Goal: Find specific page/section: Find specific page/section

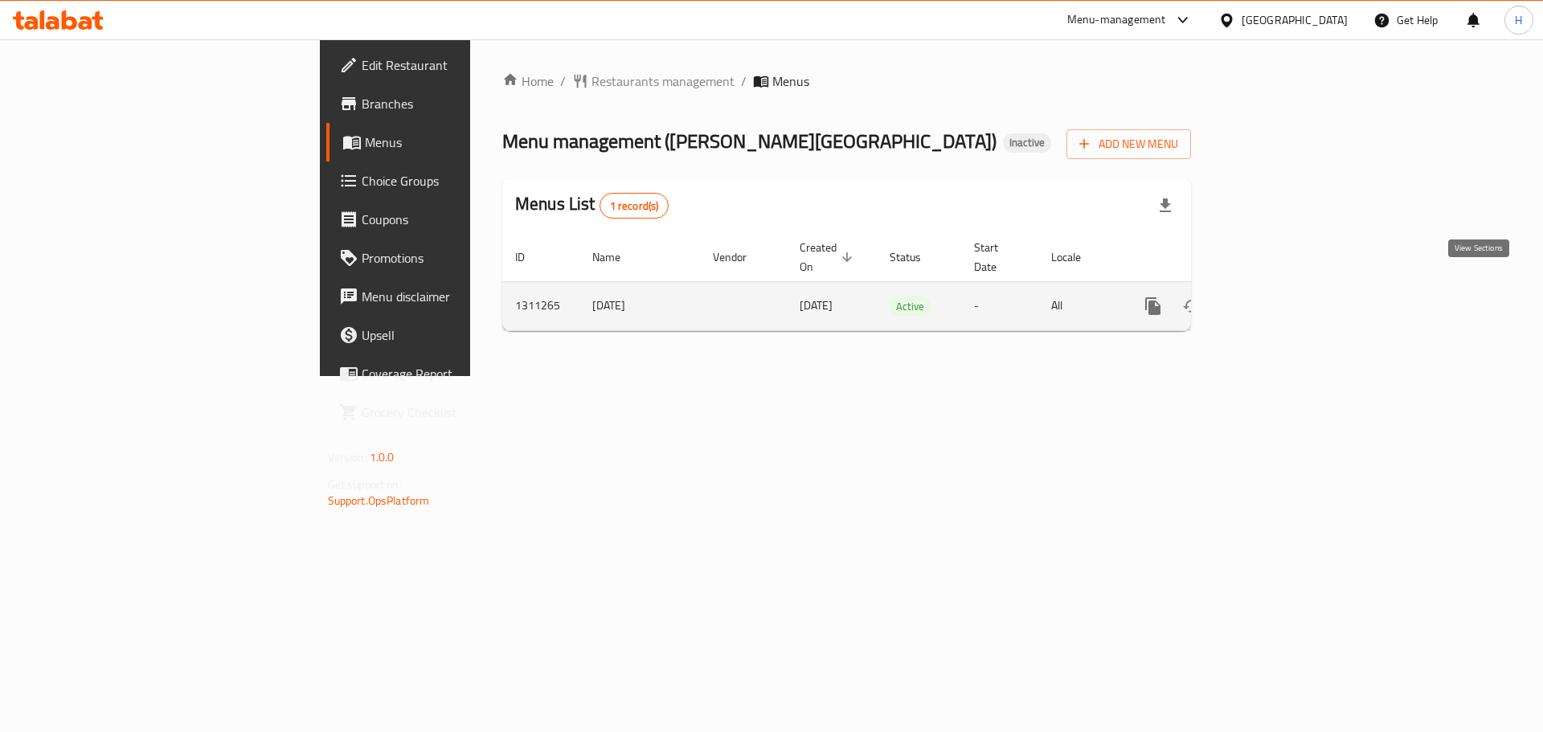
click at [1288, 291] on link "enhanced table" at bounding box center [1269, 306] width 39 height 39
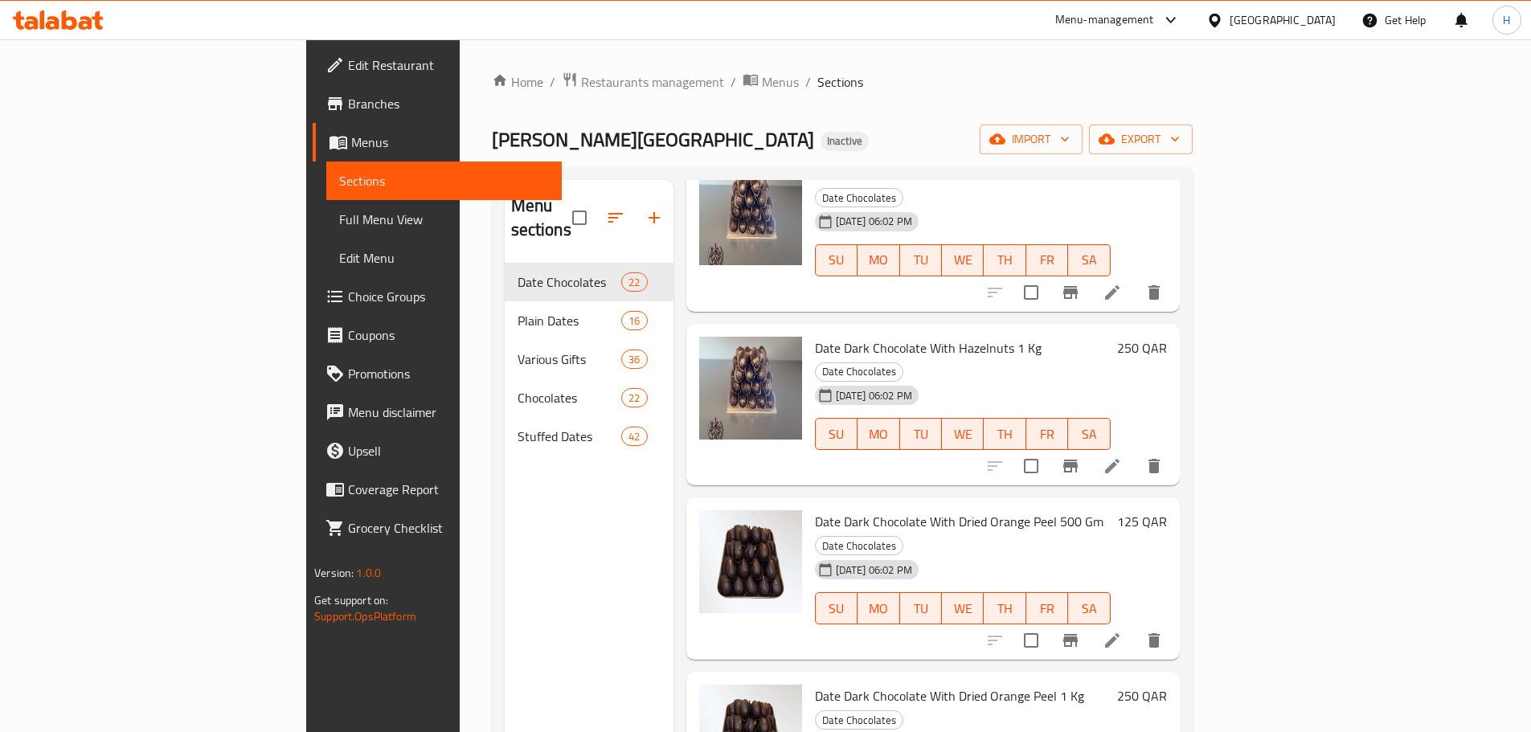
scroll to position [2642, 0]
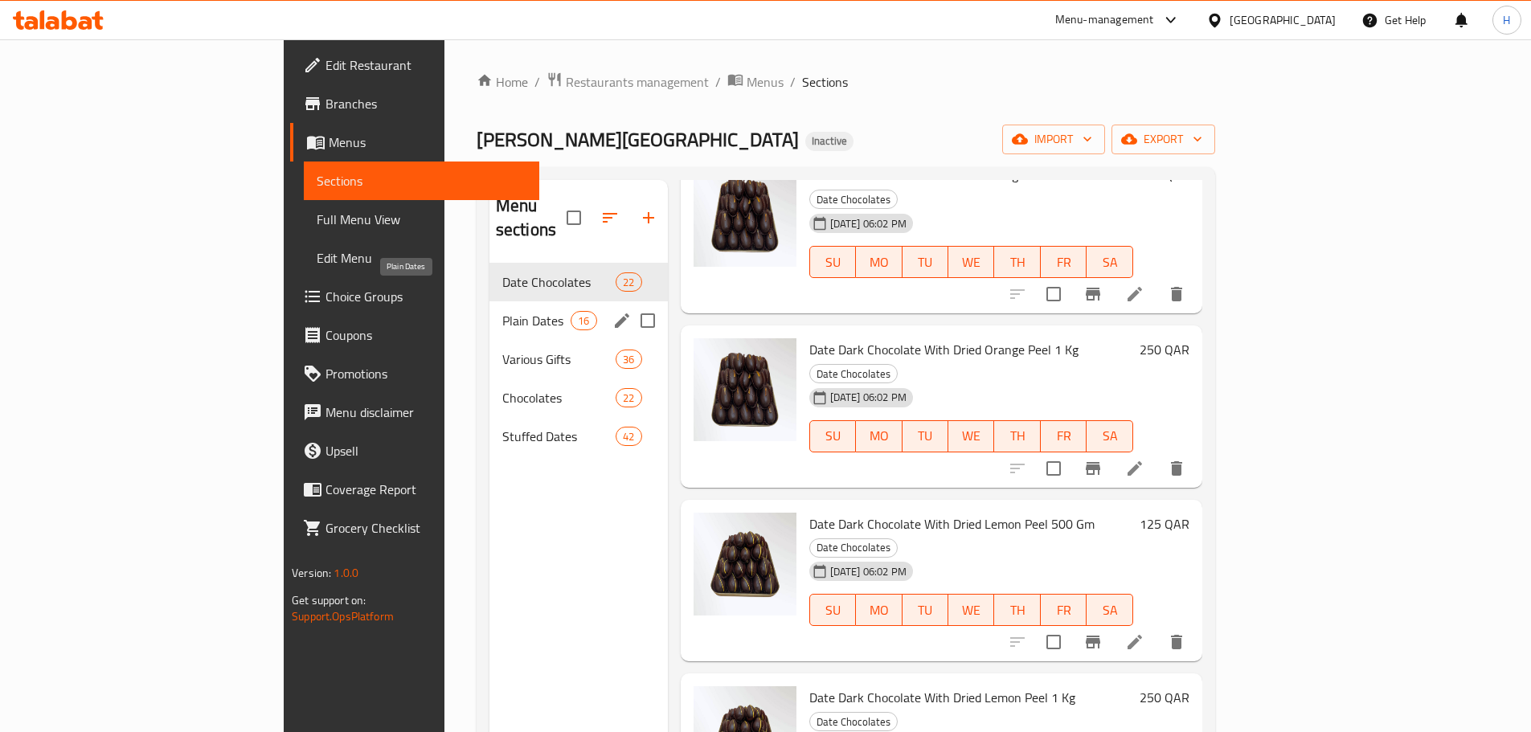
click at [502, 311] on span "Plain Dates" at bounding box center [536, 320] width 68 height 19
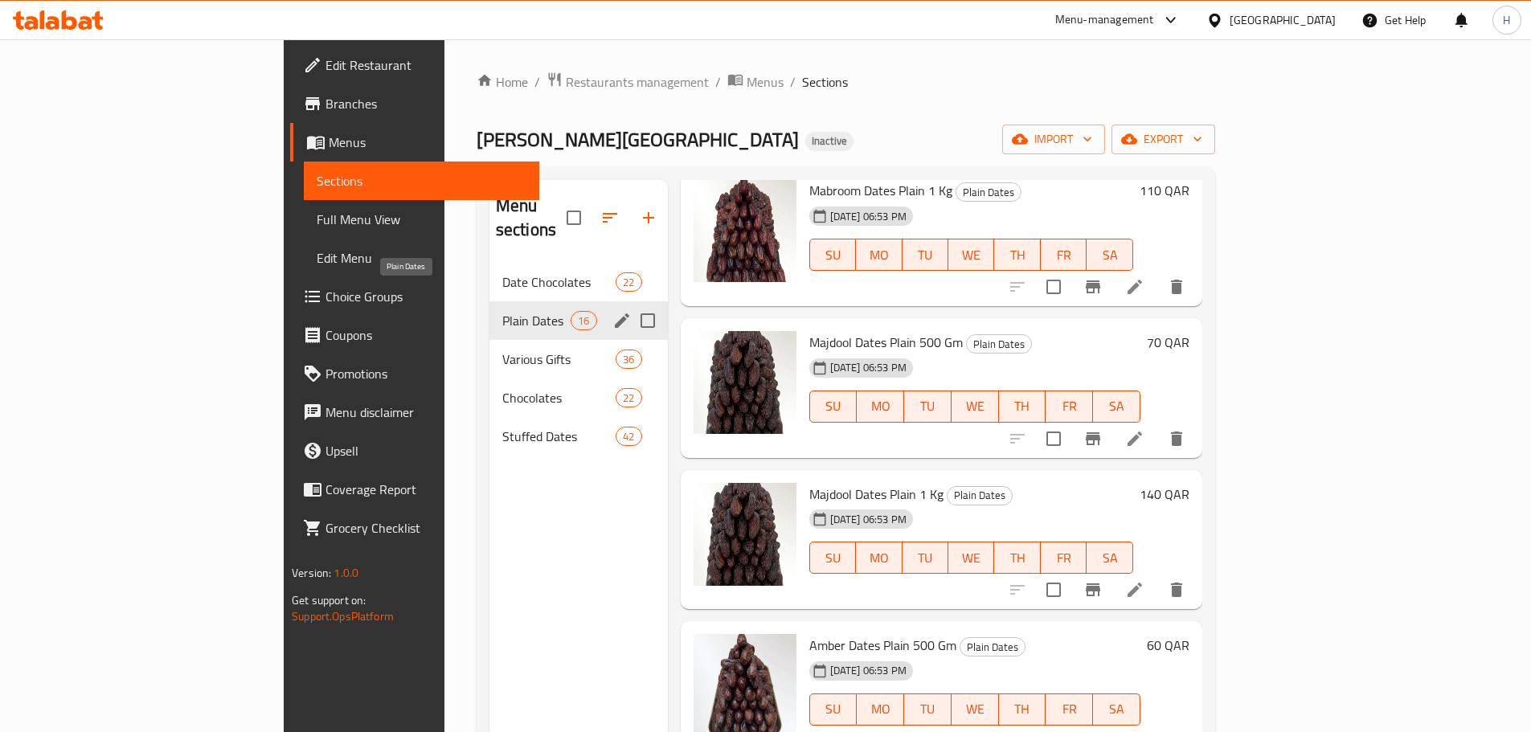
scroll to position [1733, 0]
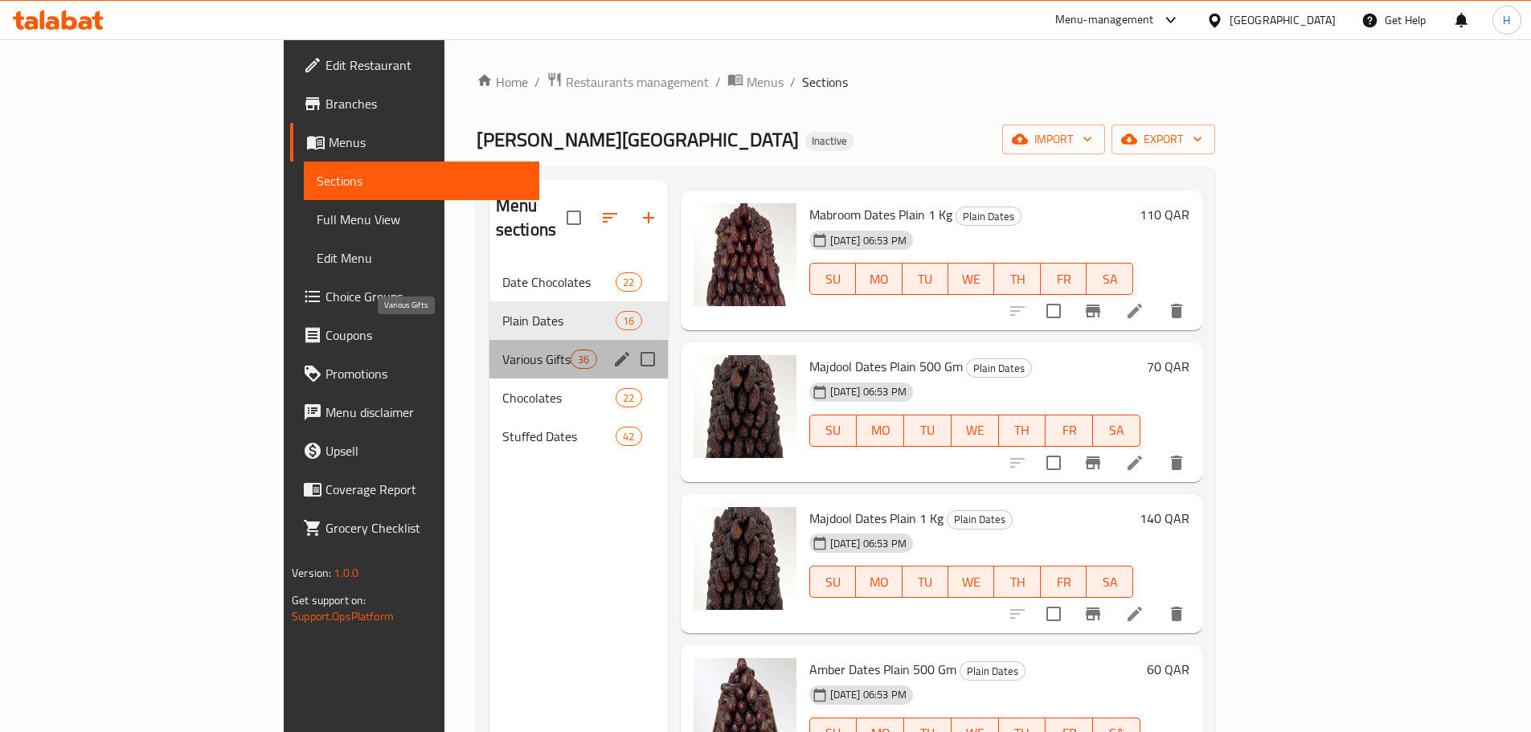
click at [502, 350] on span "Various Gifts" at bounding box center [536, 359] width 68 height 19
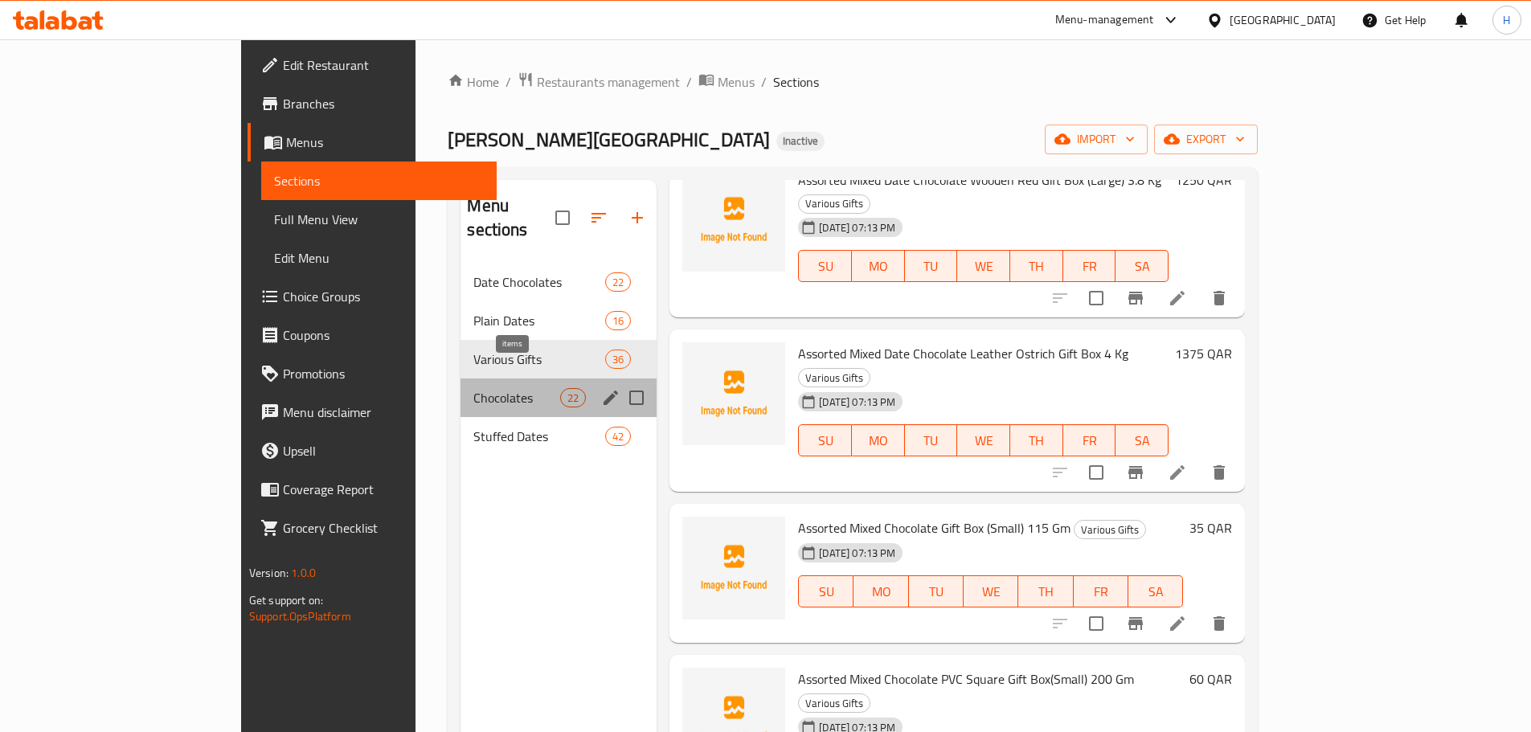
click at [561, 391] on span "22" at bounding box center [573, 398] width 24 height 15
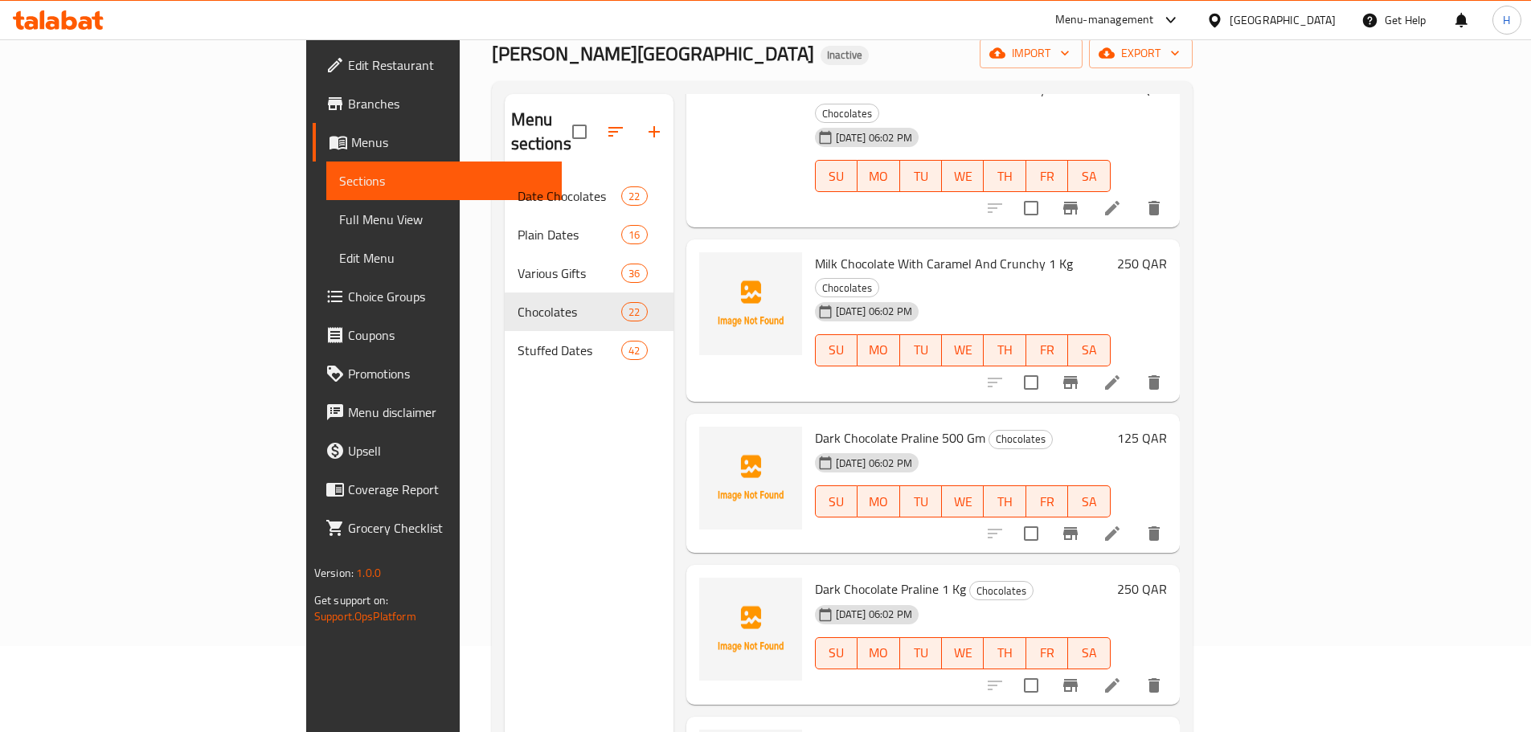
scroll to position [225, 0]
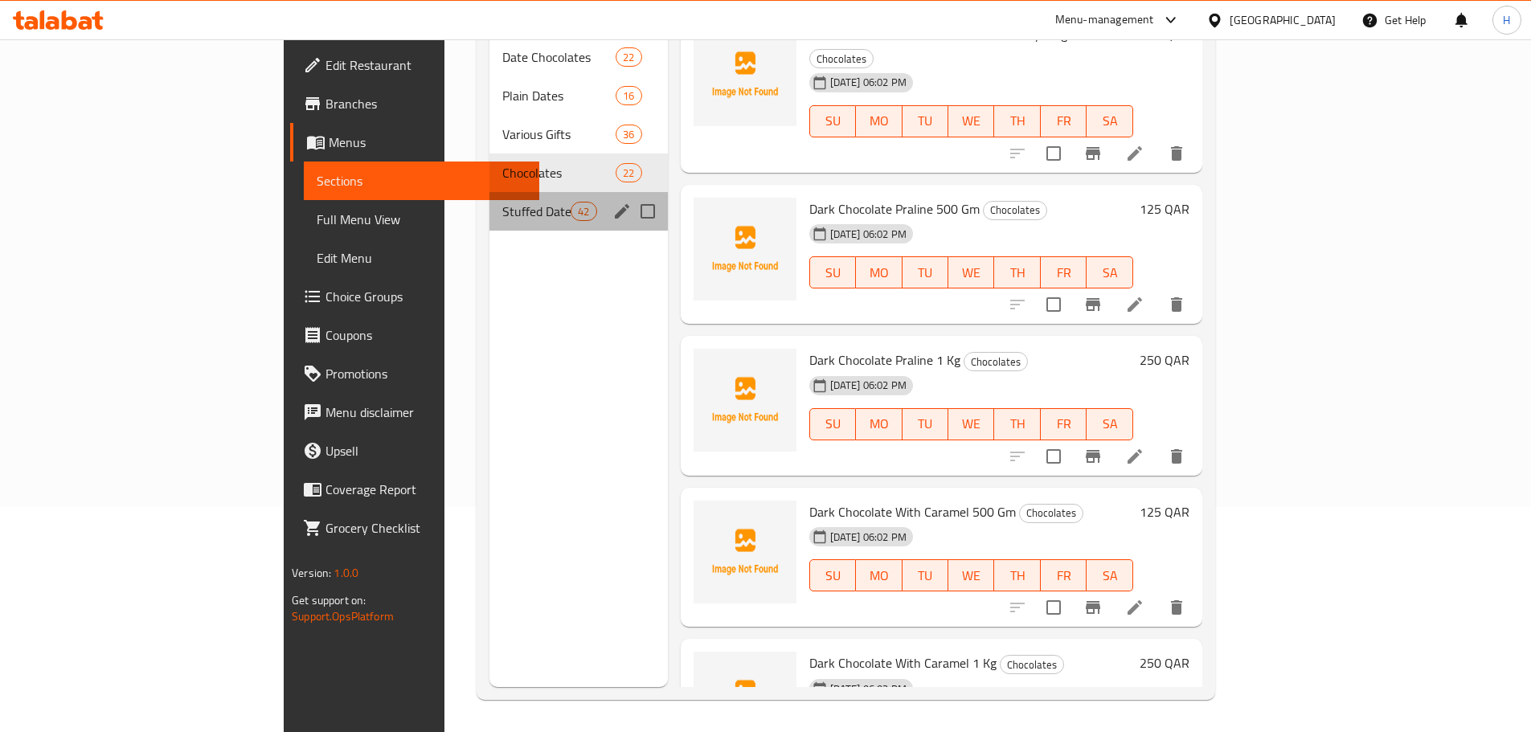
click at [489, 198] on div "Stuffed Dates 42" at bounding box center [578, 211] width 178 height 39
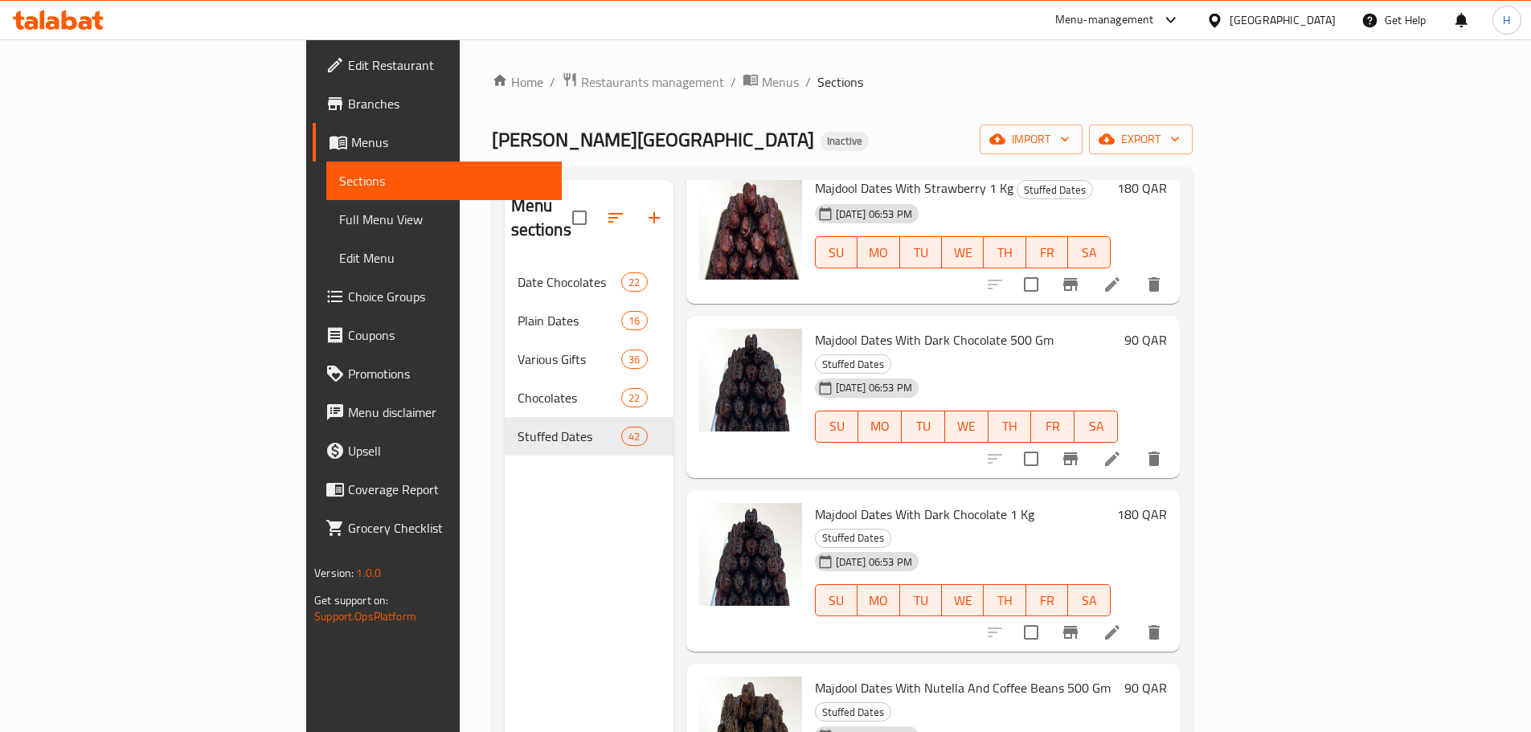
scroll to position [4870, 0]
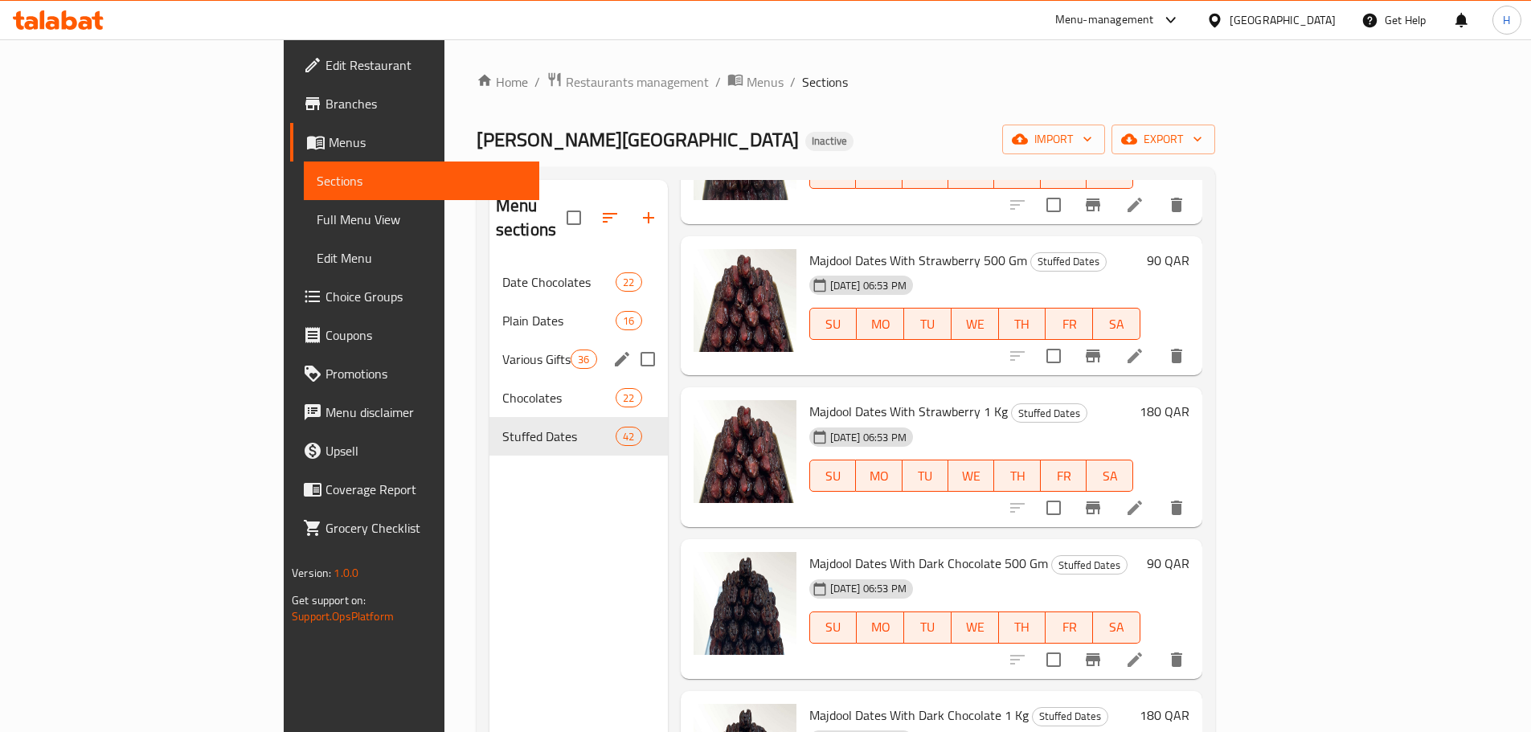
click at [502, 350] on span "Various Gifts" at bounding box center [536, 359] width 68 height 19
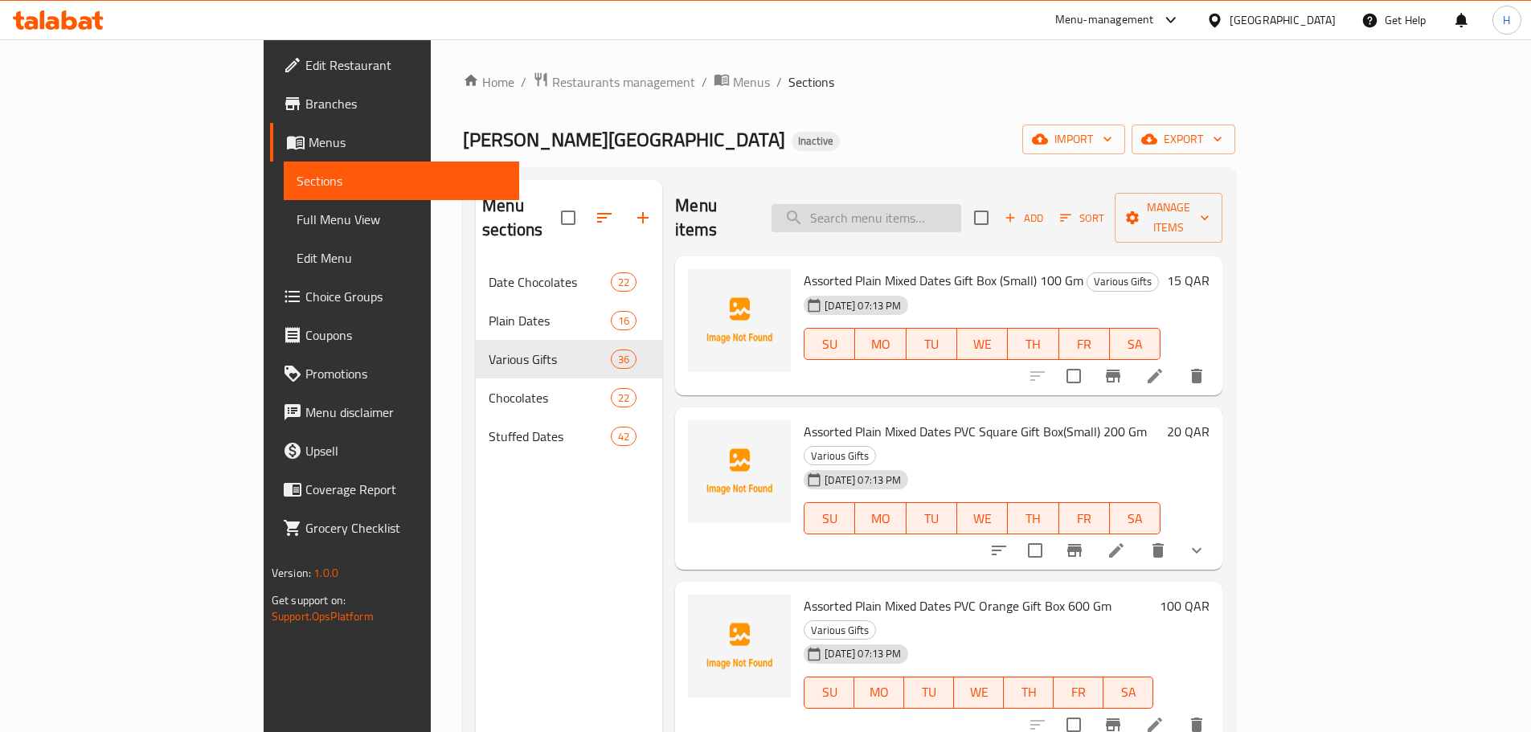
click at [942, 204] on input "search" at bounding box center [866, 218] width 190 height 28
paste input "Assorted Pvc Square"
click at [905, 419] on span "Assorted Plain Mixed Dates PVC Square Gift Box(Small) 200 Gm" at bounding box center [975, 431] width 343 height 24
drag, startPoint x: 905, startPoint y: 410, endPoint x: 890, endPoint y: 410, distance: 15.3
click at [890, 419] on span "Assorted Plain Mixed Dates PVC Square Gift Box(Small) 200 Gm" at bounding box center [975, 431] width 343 height 24
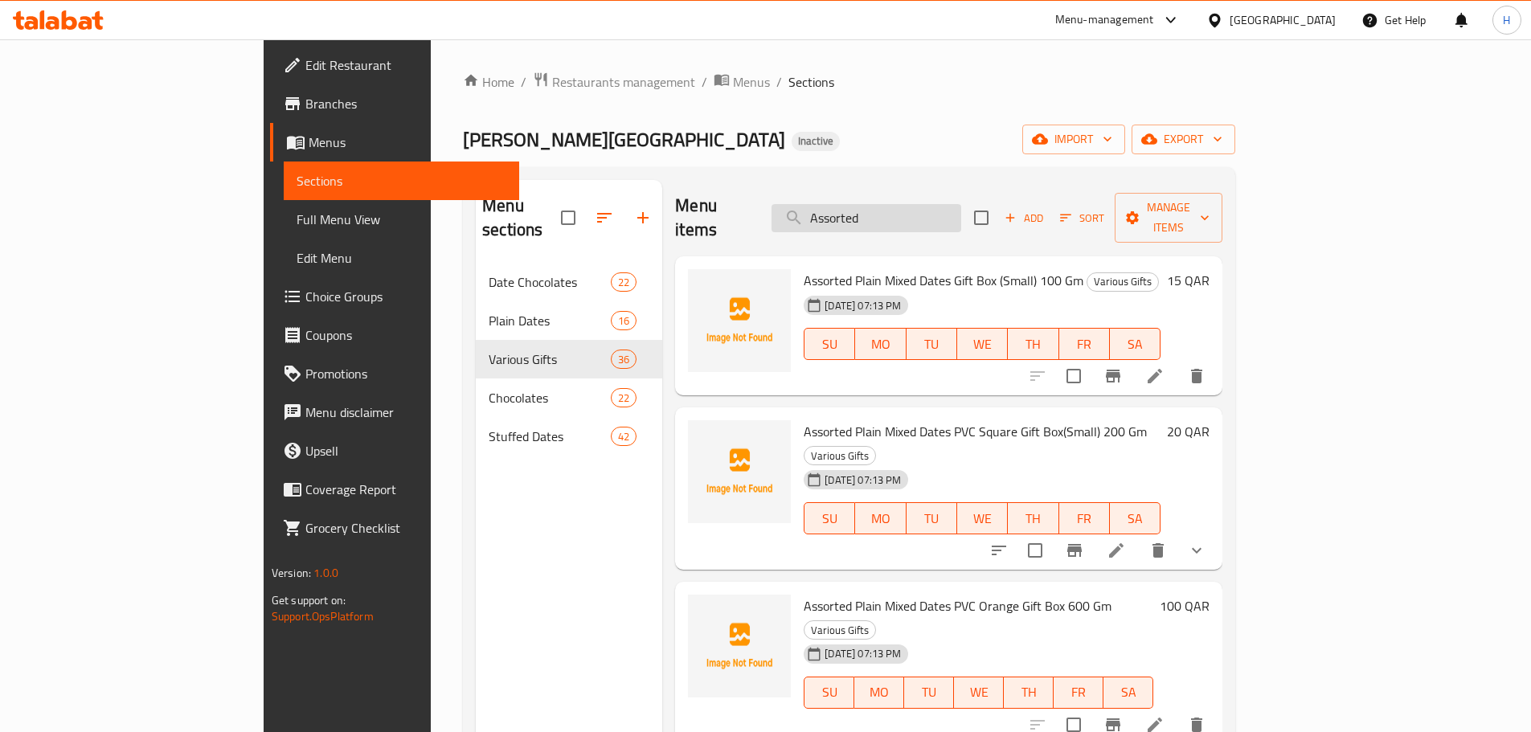
click at [916, 210] on input "Assorted" at bounding box center [866, 218] width 190 height 28
paste input "Plain Dates Plain Dates Plain Dates Plain Dates Plain Dates Plain Dates Plain D…"
click at [916, 210] on input "search" at bounding box center [866, 218] width 190 height 28
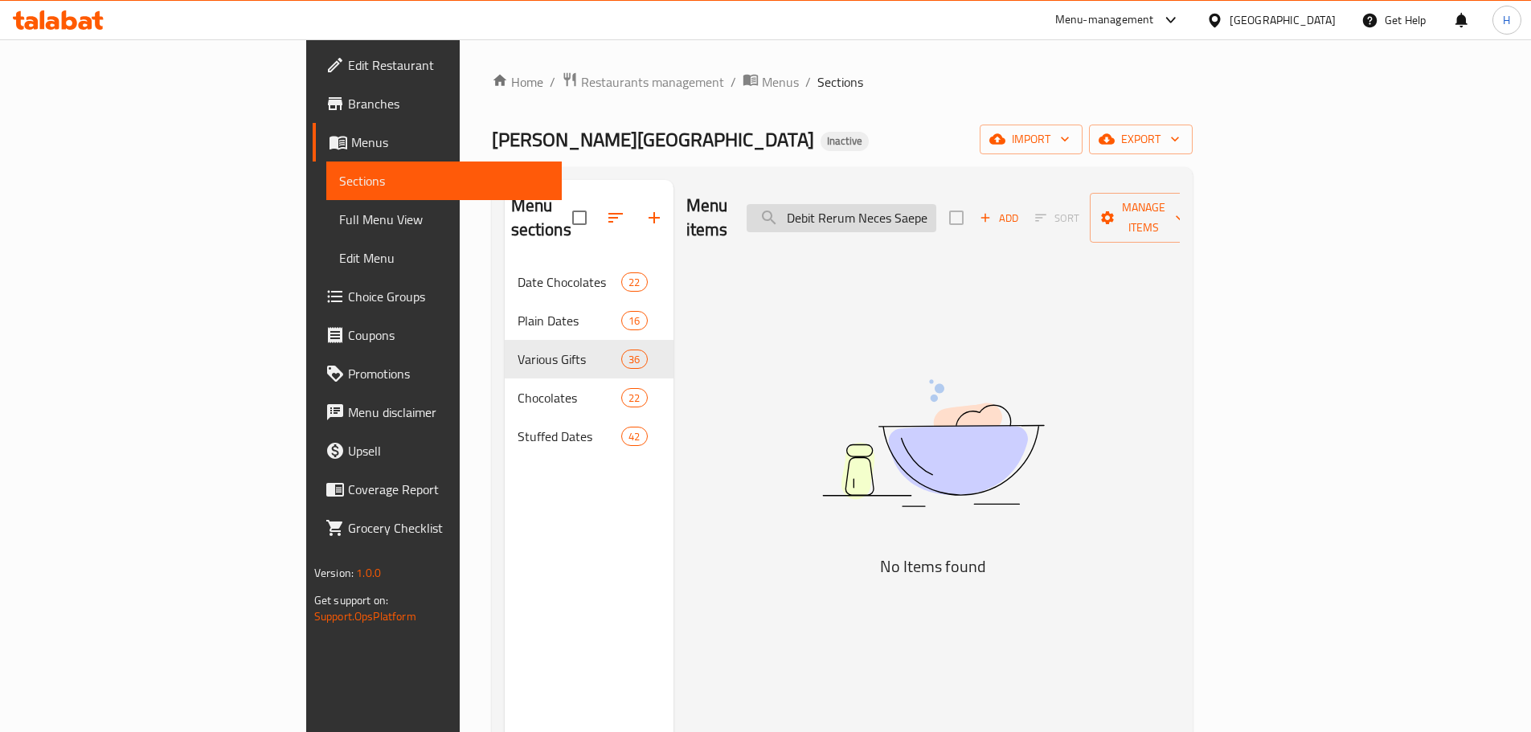
click at [922, 204] on input "search" at bounding box center [842, 218] width 190 height 28
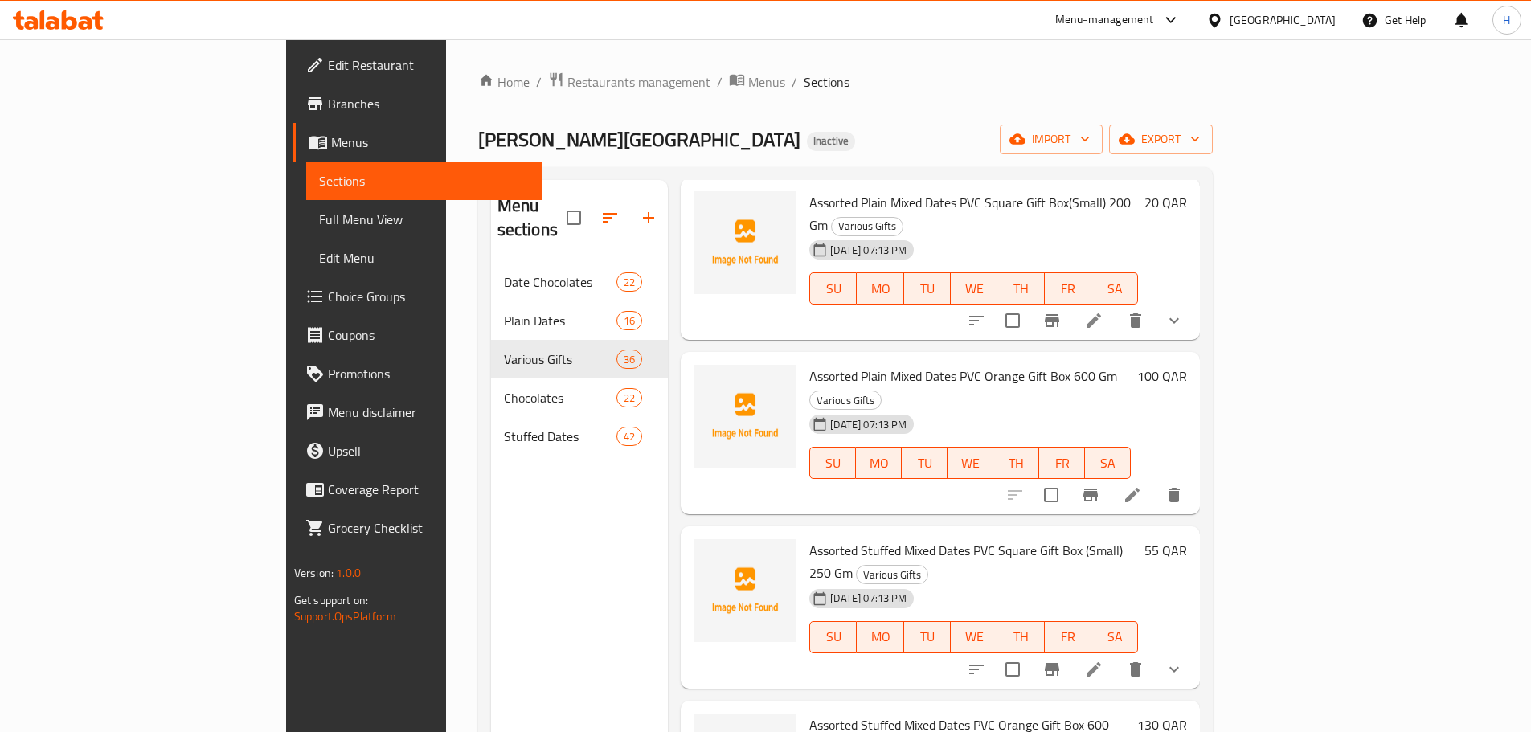
scroll to position [0, 0]
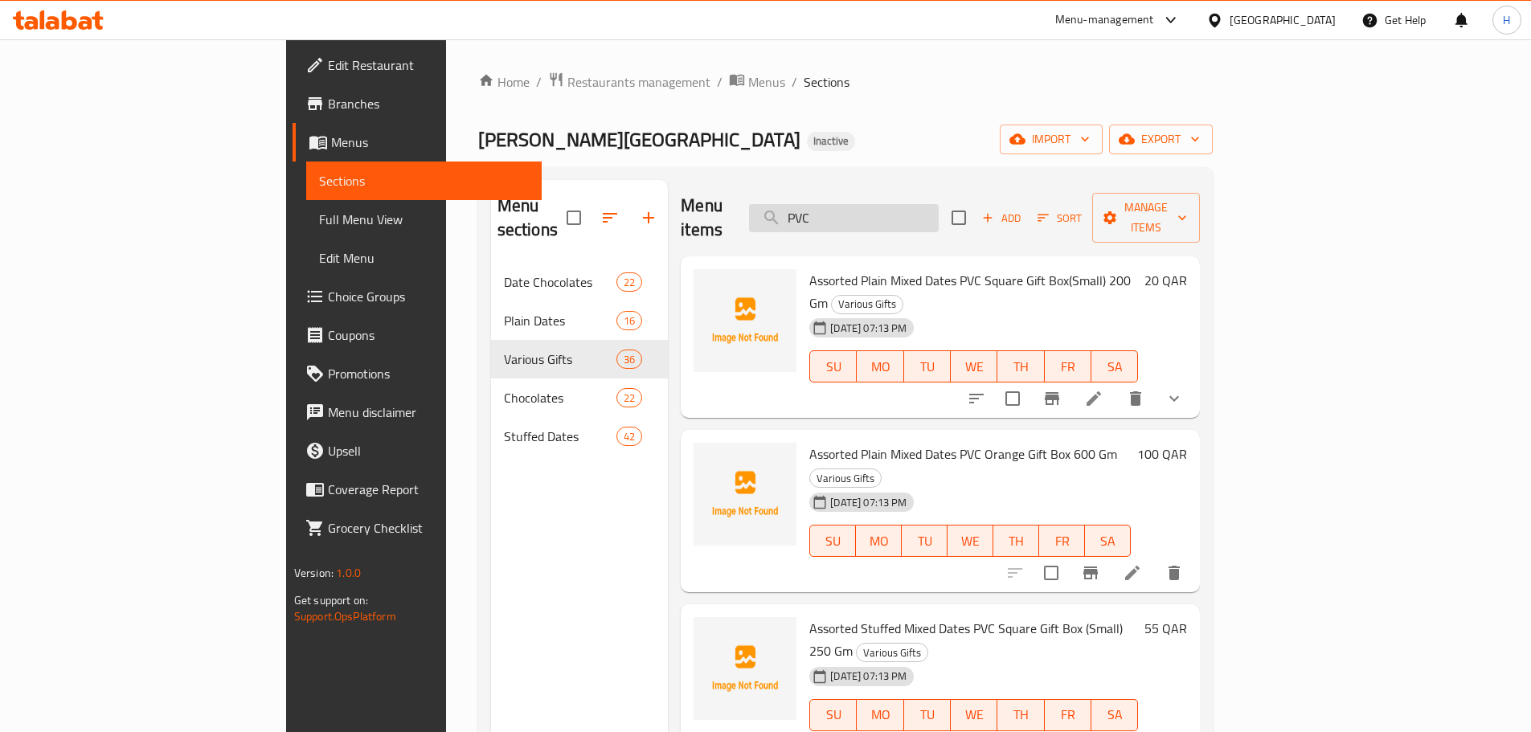
click at [925, 210] on input "PVC" at bounding box center [844, 218] width 190 height 28
paste input "Wooden Red Box"
click at [925, 210] on input "Wooden Red Box" at bounding box center [844, 218] width 190 height 28
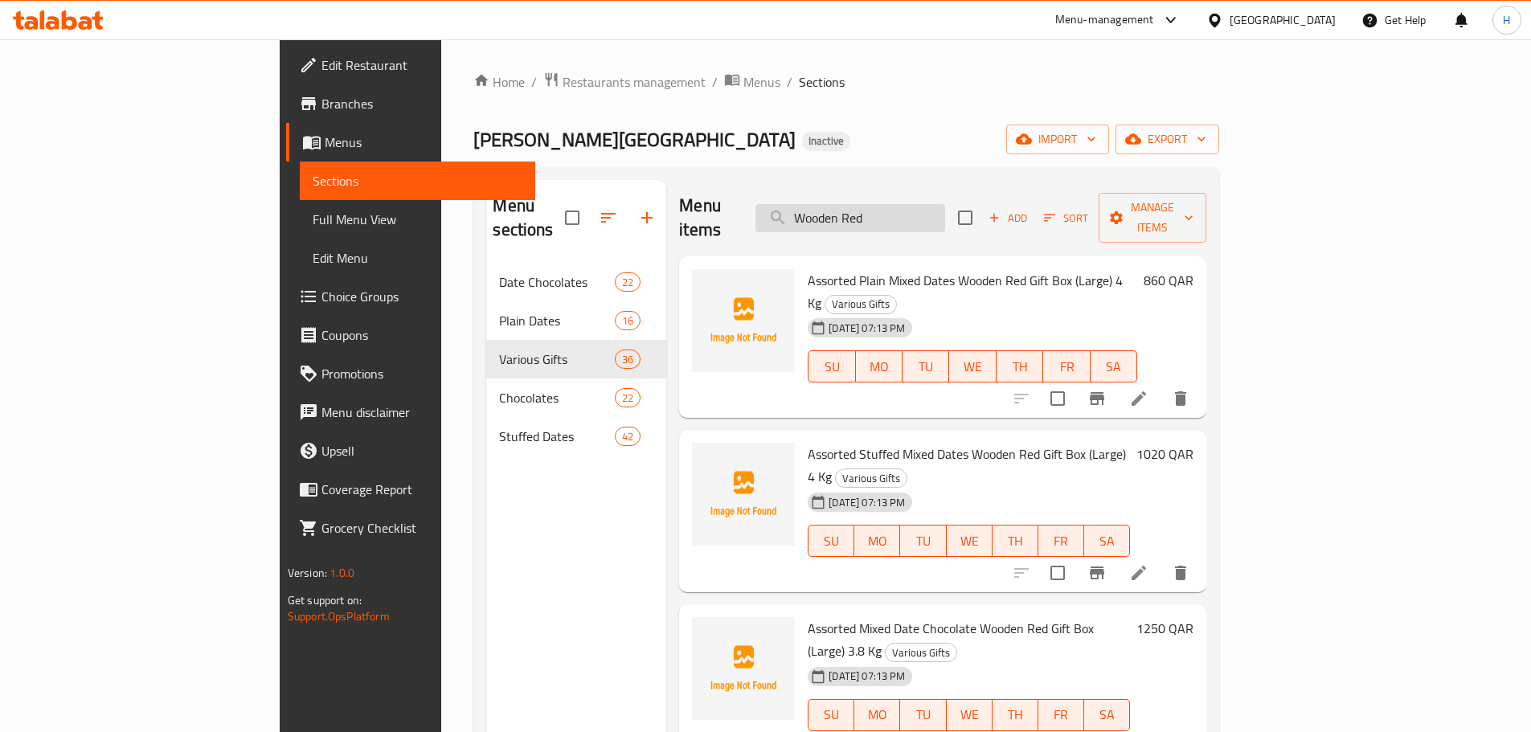
click at [945, 212] on input "Wooden Red" at bounding box center [850, 218] width 190 height 28
paste input "Qatar Map"
click at [945, 212] on input "Wooden [GEOGRAPHIC_DATA] Map" at bounding box center [850, 218] width 190 height 28
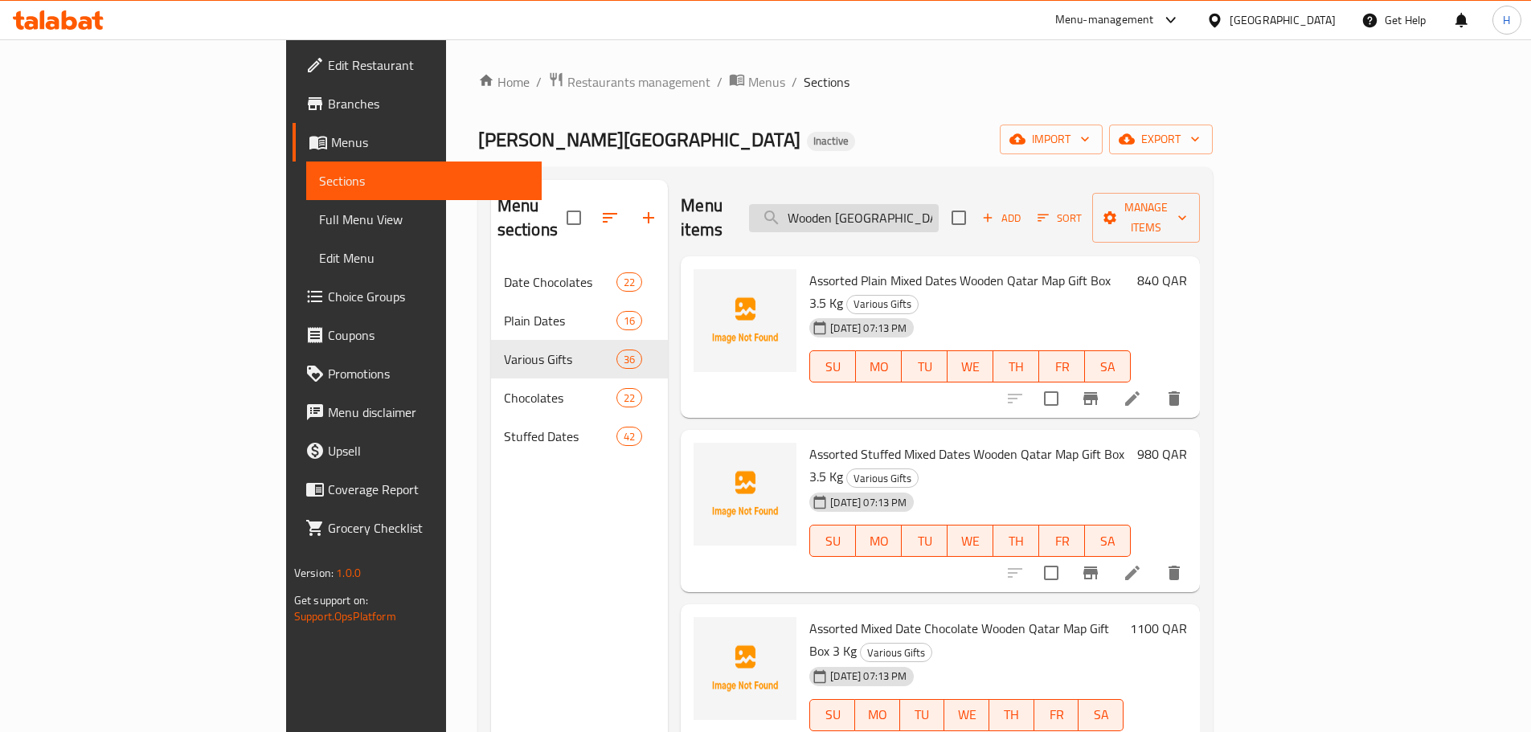
click at [939, 215] on input "Wooden [GEOGRAPHIC_DATA] Map" at bounding box center [844, 218] width 190 height 28
paste input "Stuffed Dates Assortment in Oval Gold Tray 3"
click at [939, 215] on input "Stuffed Dates Assortment in Oval Gold Tray 3" at bounding box center [844, 218] width 190 height 28
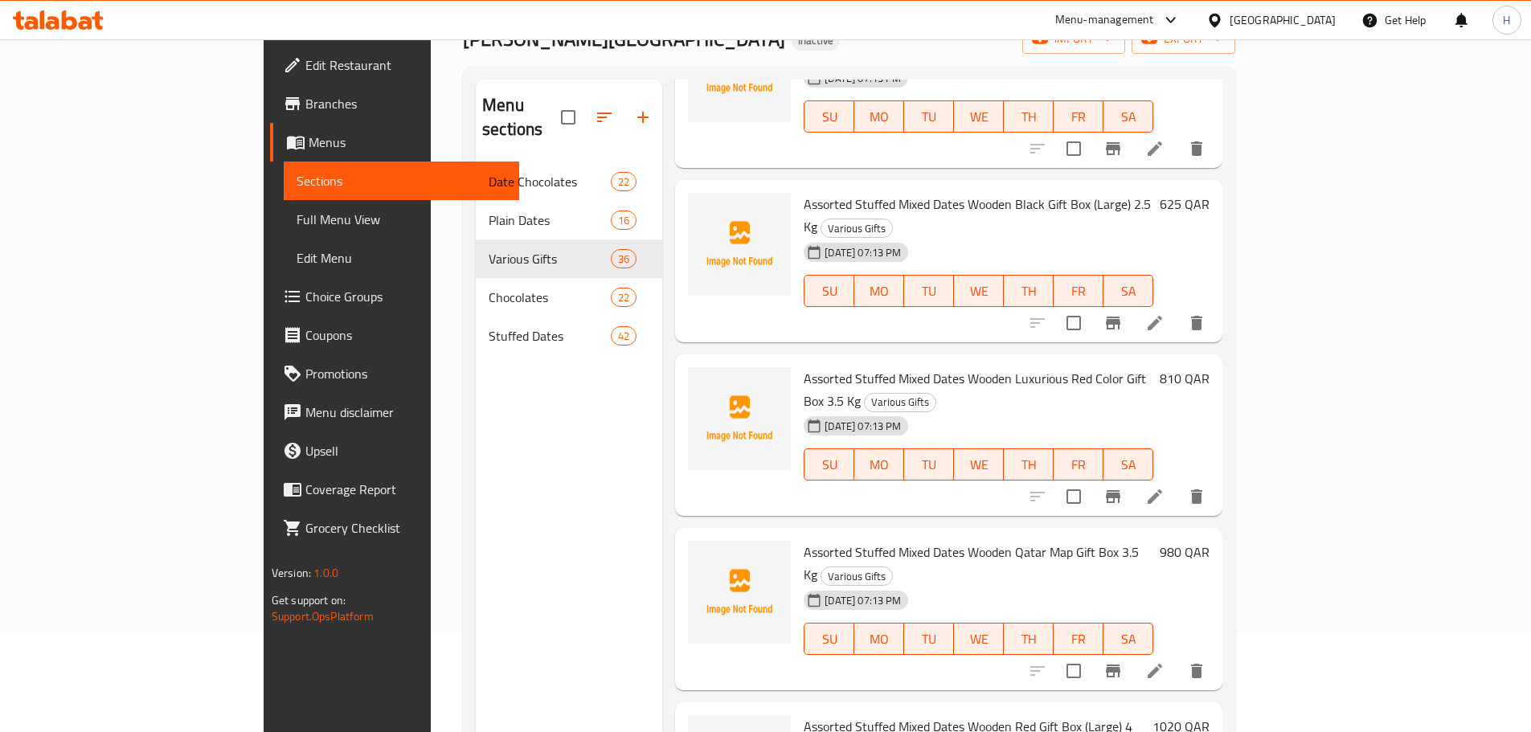
scroll to position [225, 0]
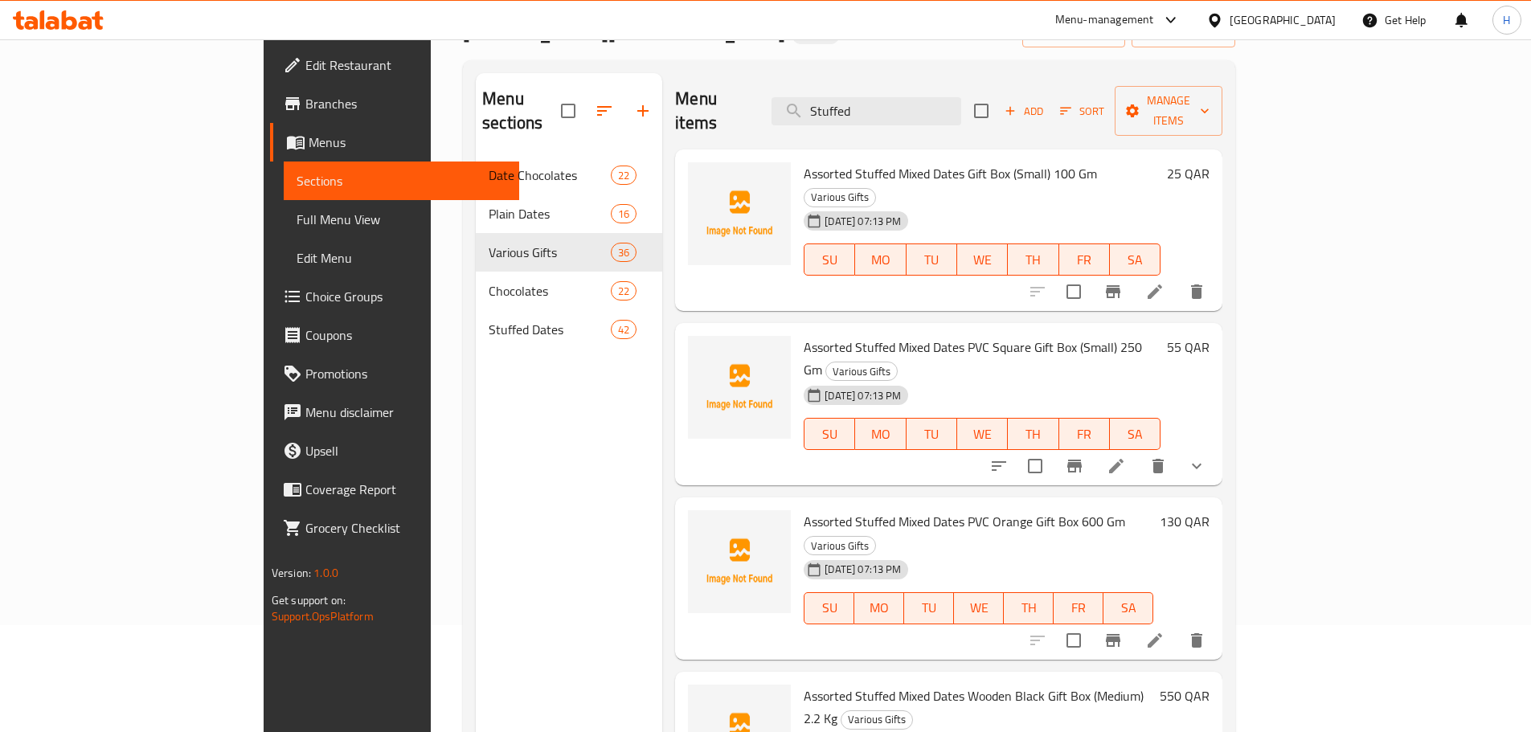
scroll to position [0, 0]
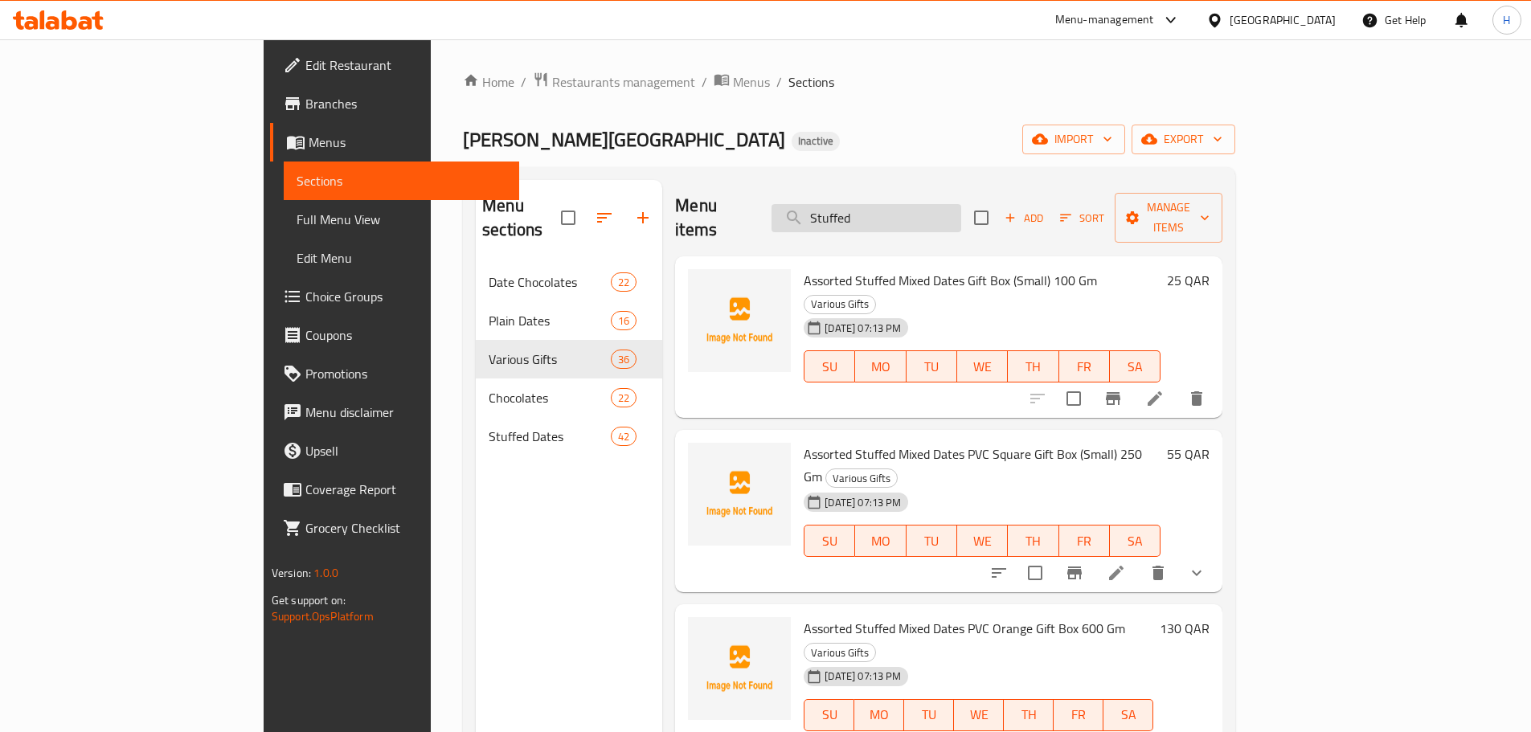
click at [961, 204] on input "Stuffed" at bounding box center [866, 218] width 190 height 28
paste input "[PERSON_NAME][GEOGRAPHIC_DATA]"
click at [961, 204] on input "[PERSON_NAME][GEOGRAPHIC_DATA]" at bounding box center [866, 218] width 190 height 28
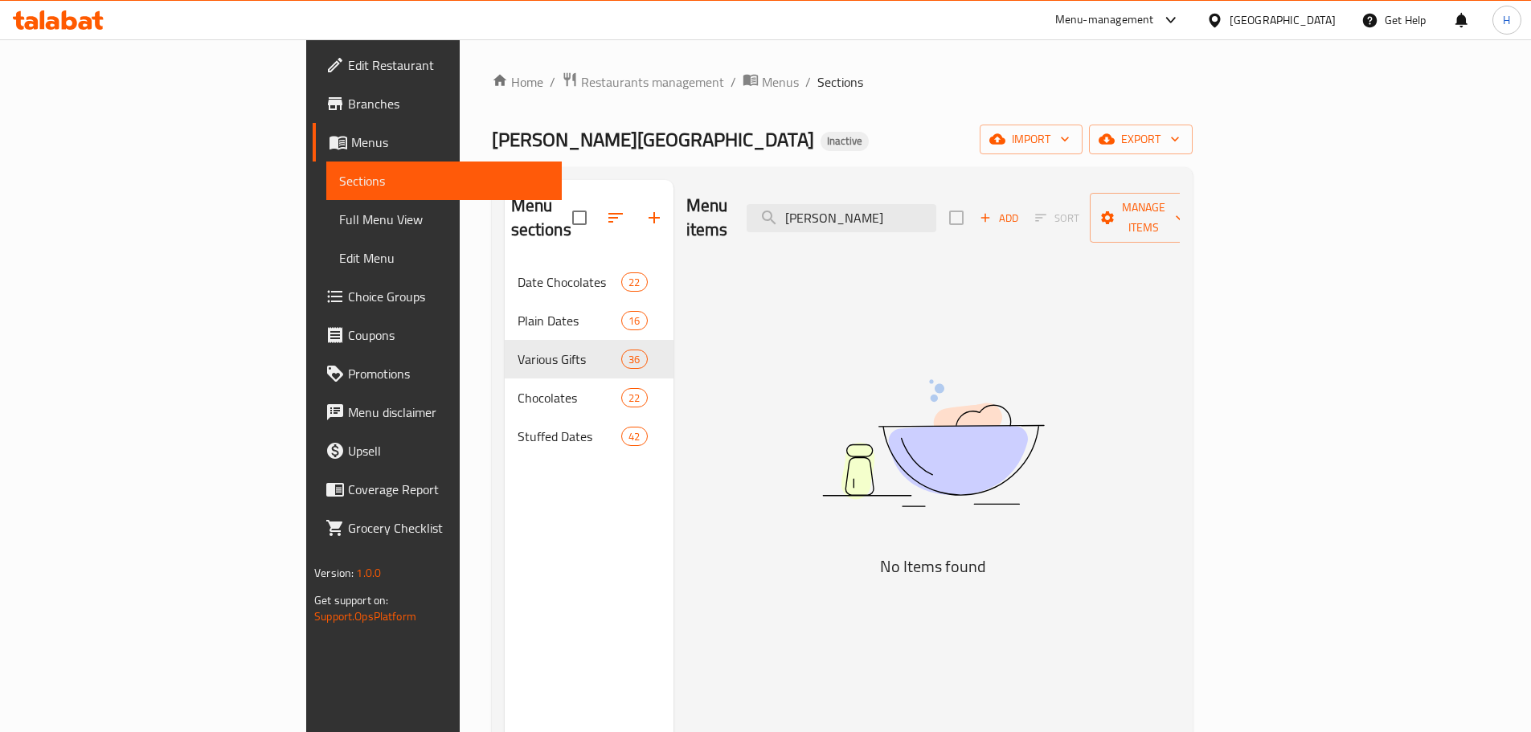
type input "[PERSON_NAME]"
click at [339, 210] on span "Full Menu View" at bounding box center [444, 219] width 210 height 19
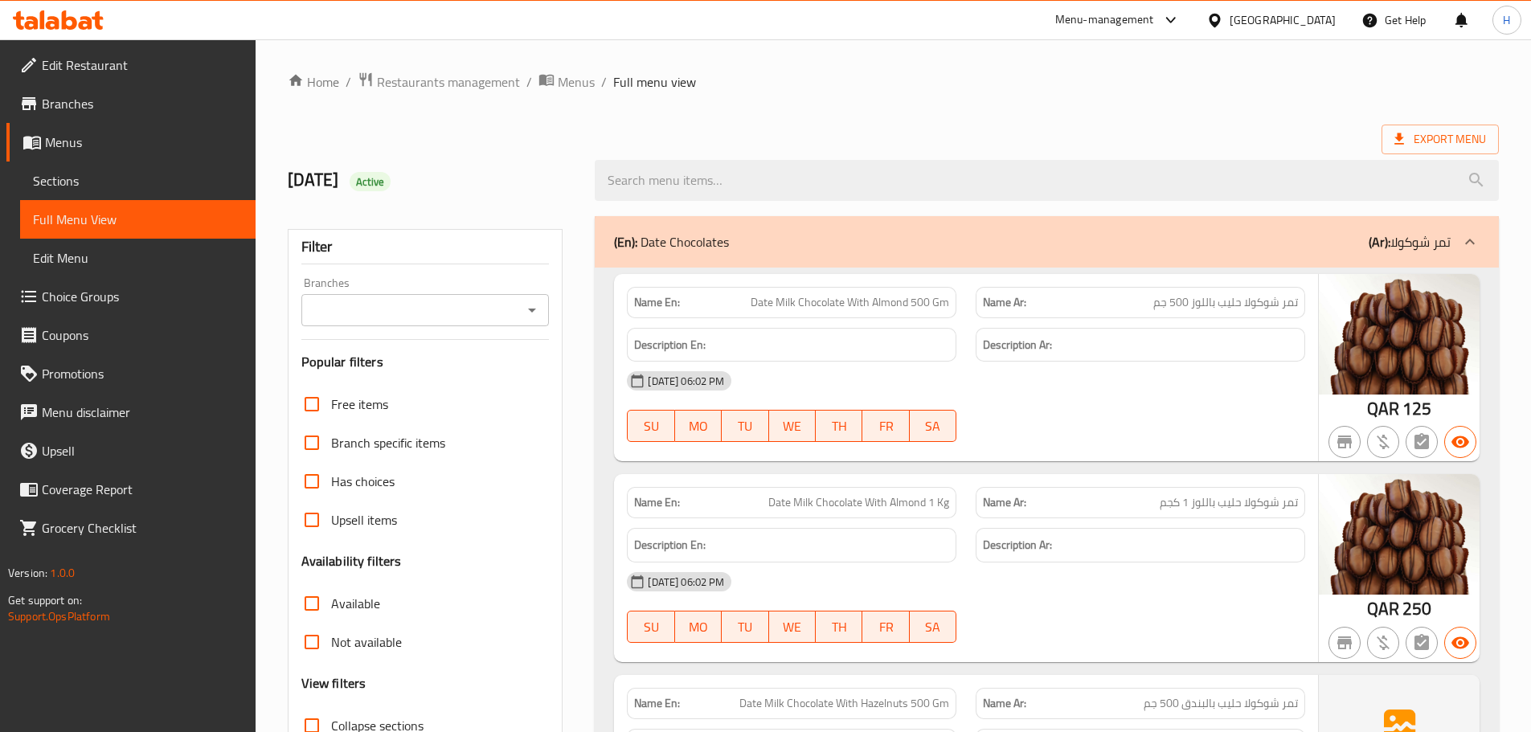
click at [519, 317] on div "Branches" at bounding box center [425, 310] width 248 height 32
click at [528, 316] on icon "Open" at bounding box center [531, 310] width 19 height 19
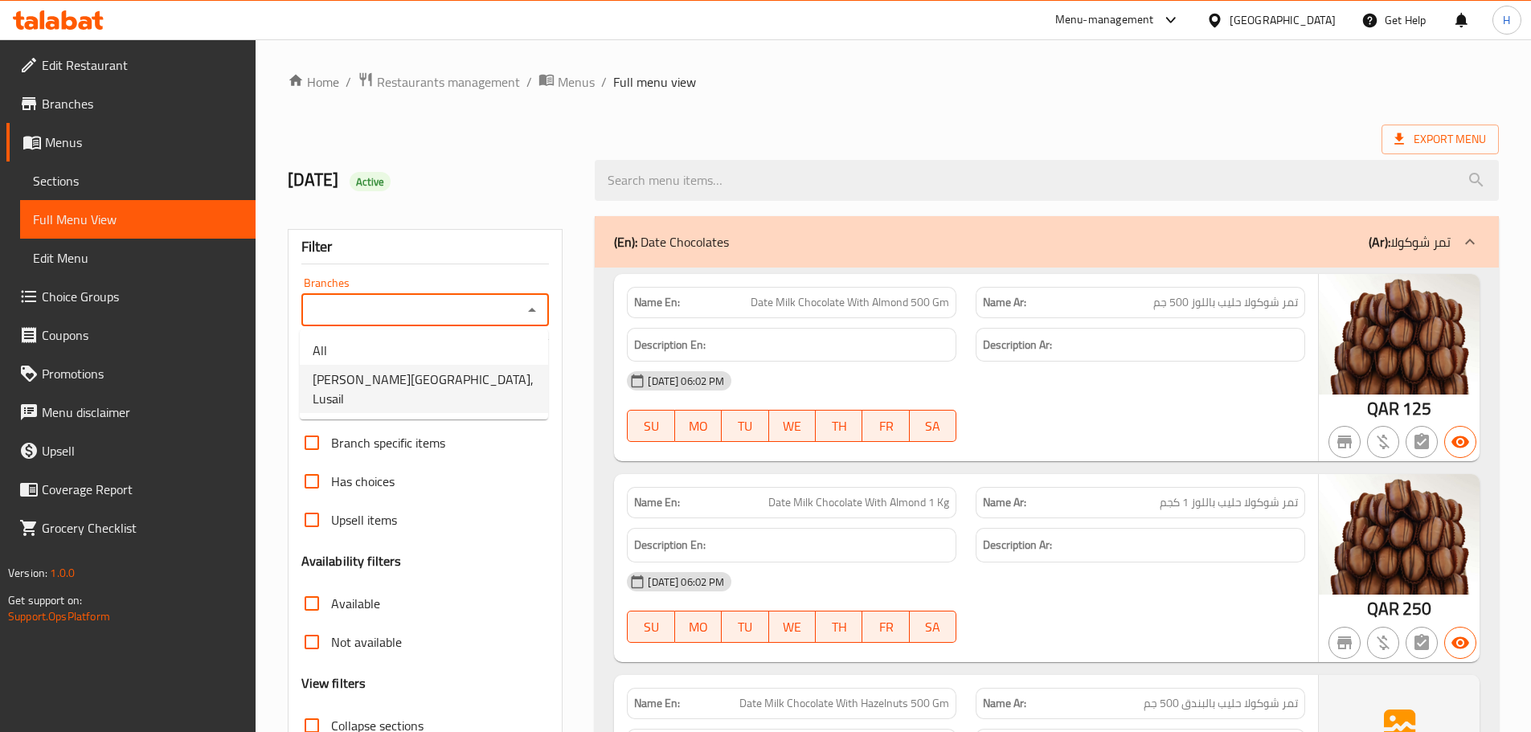
click at [506, 385] on li "[PERSON_NAME][GEOGRAPHIC_DATA], Lusail" at bounding box center [424, 389] width 248 height 48
type input "[PERSON_NAME][GEOGRAPHIC_DATA], Lusail"
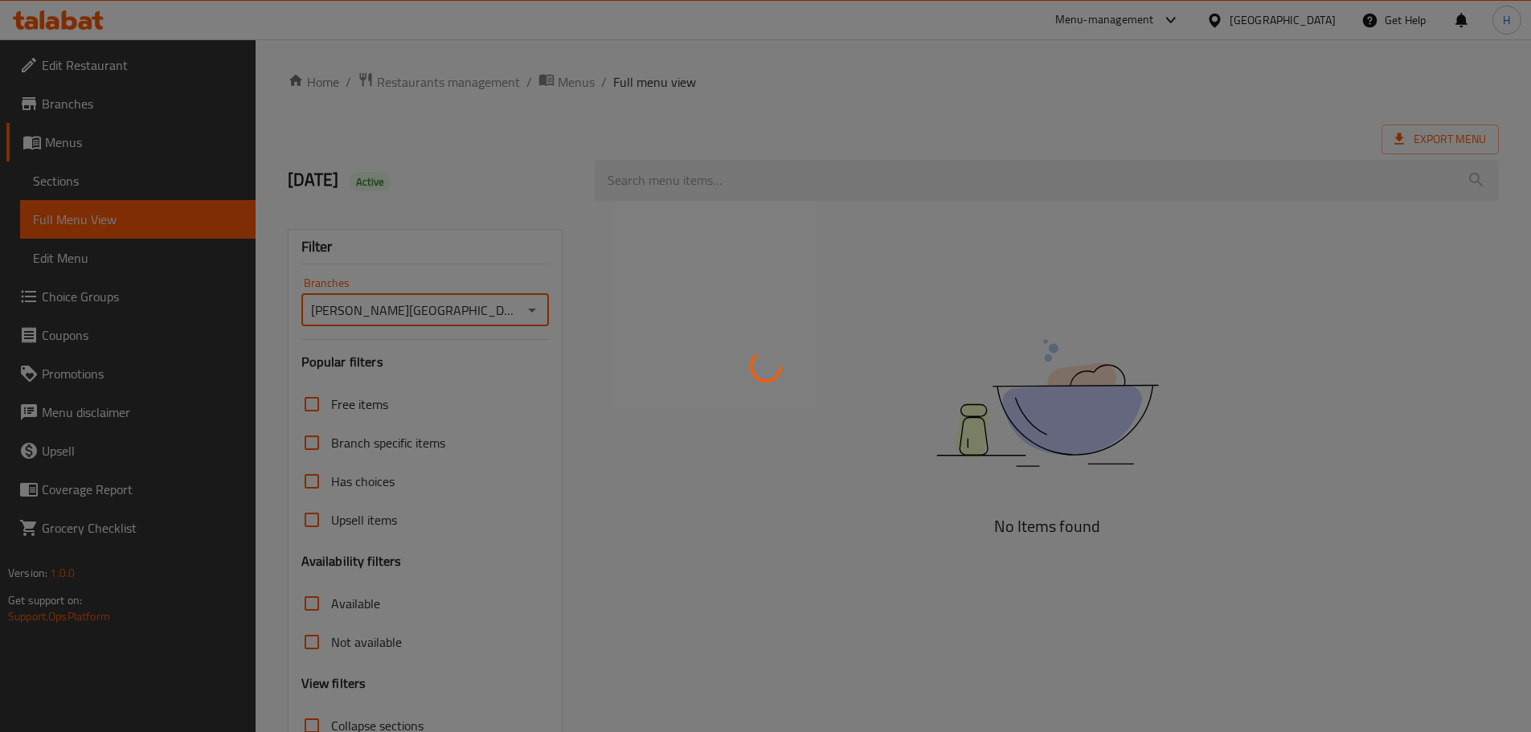
click at [837, 117] on div at bounding box center [765, 366] width 1531 height 732
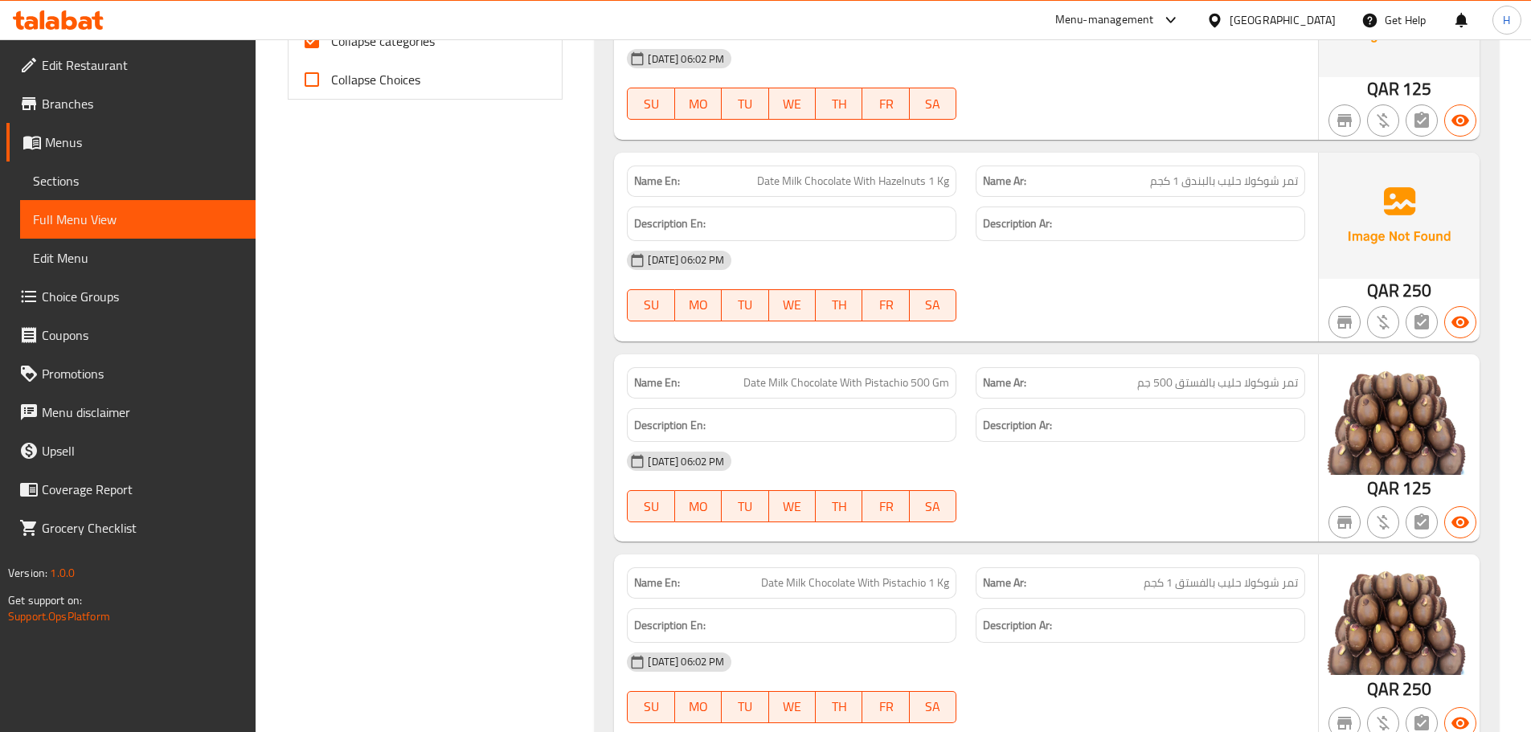
scroll to position [402, 0]
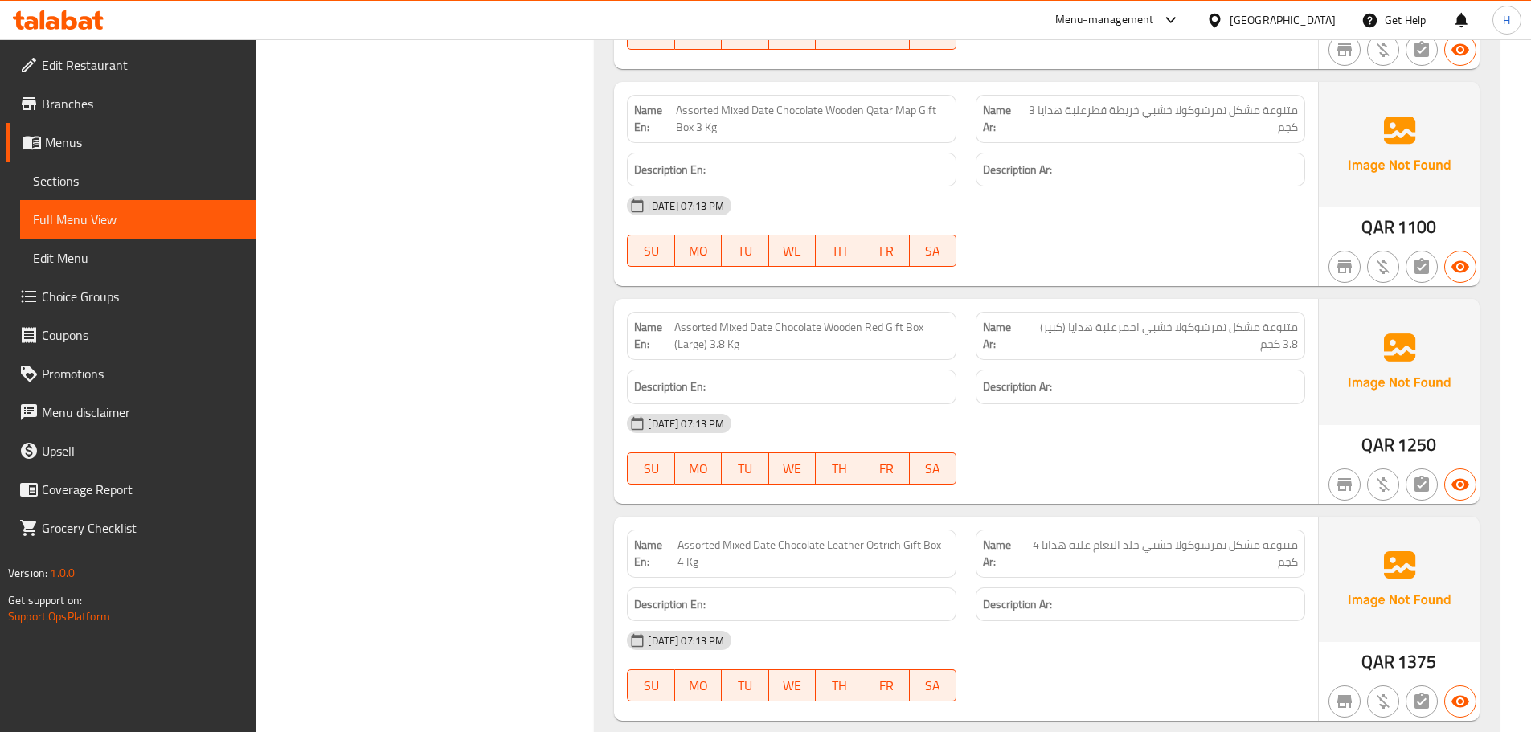
scroll to position [13439, 0]
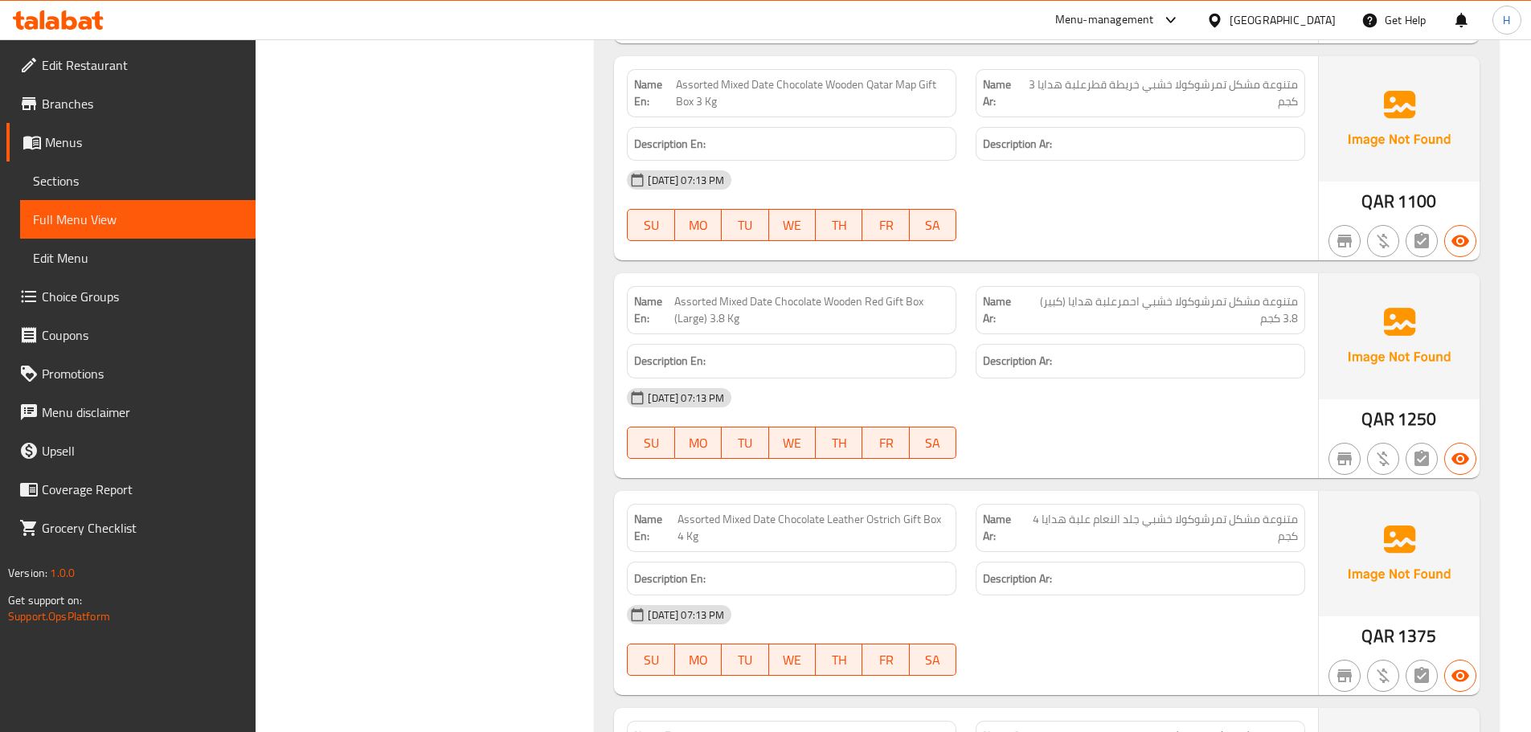
click at [1013, 402] on div "[DATE] 07:13 PM SU MO TU WE TH FR SA" at bounding box center [966, 423] width 698 height 90
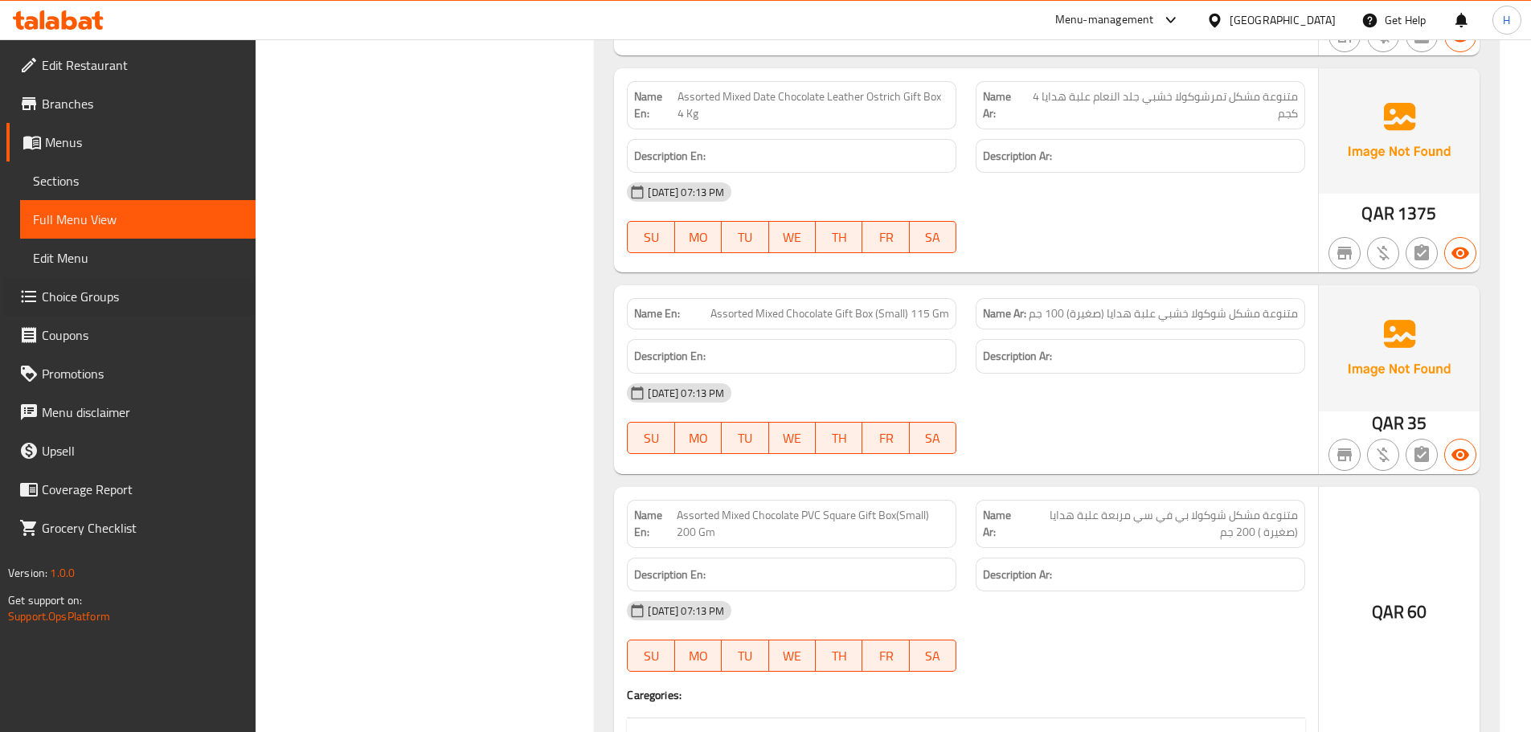
drag, startPoint x: 0, startPoint y: 387, endPoint x: 186, endPoint y: 240, distance: 237.4
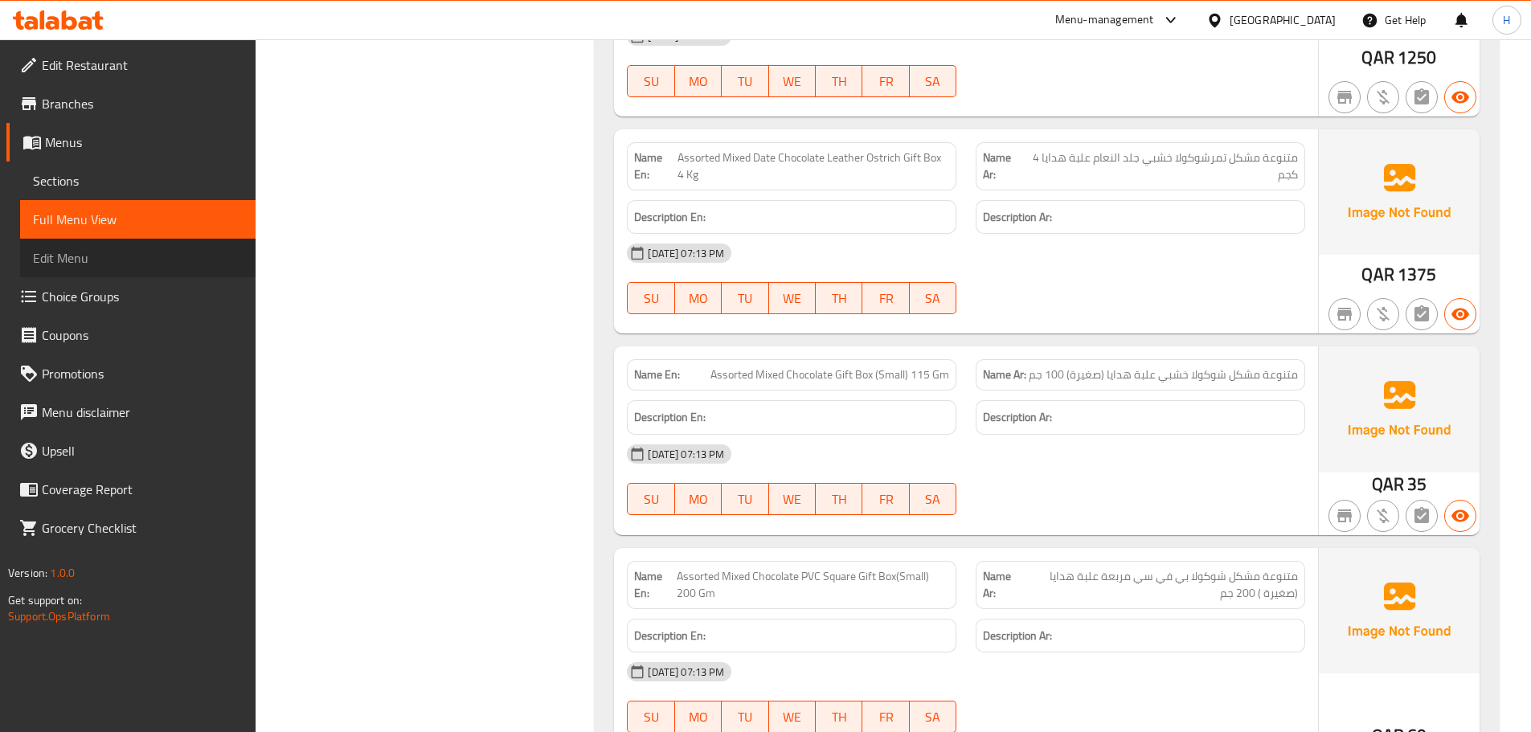
scroll to position [13772, 0]
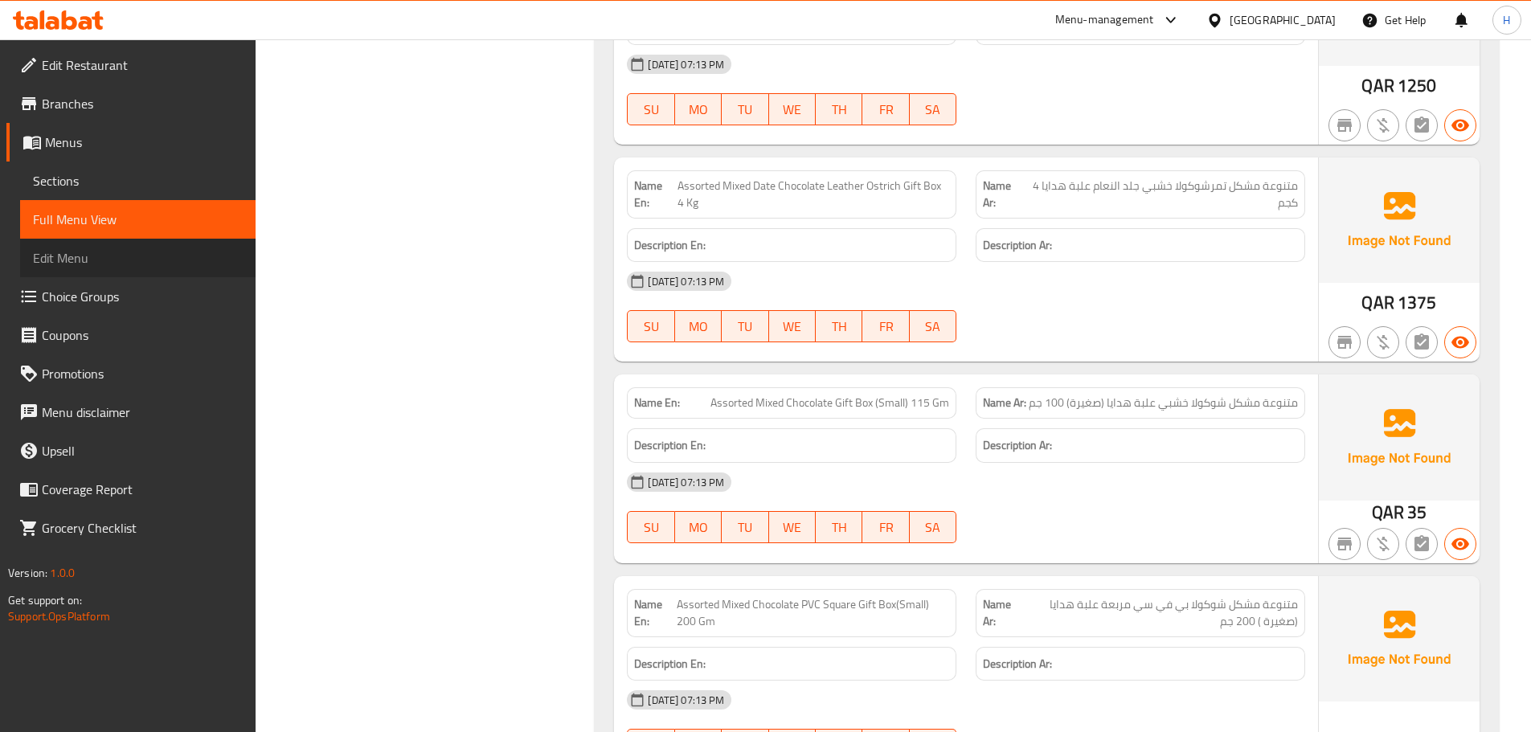
drag, startPoint x: 190, startPoint y: 240, endPoint x: 325, endPoint y: 213, distance: 137.7
drag, startPoint x: 405, startPoint y: 195, endPoint x: 461, endPoint y: 184, distance: 57.4
drag, startPoint x: 489, startPoint y: 196, endPoint x: 513, endPoint y: 207, distance: 26.3
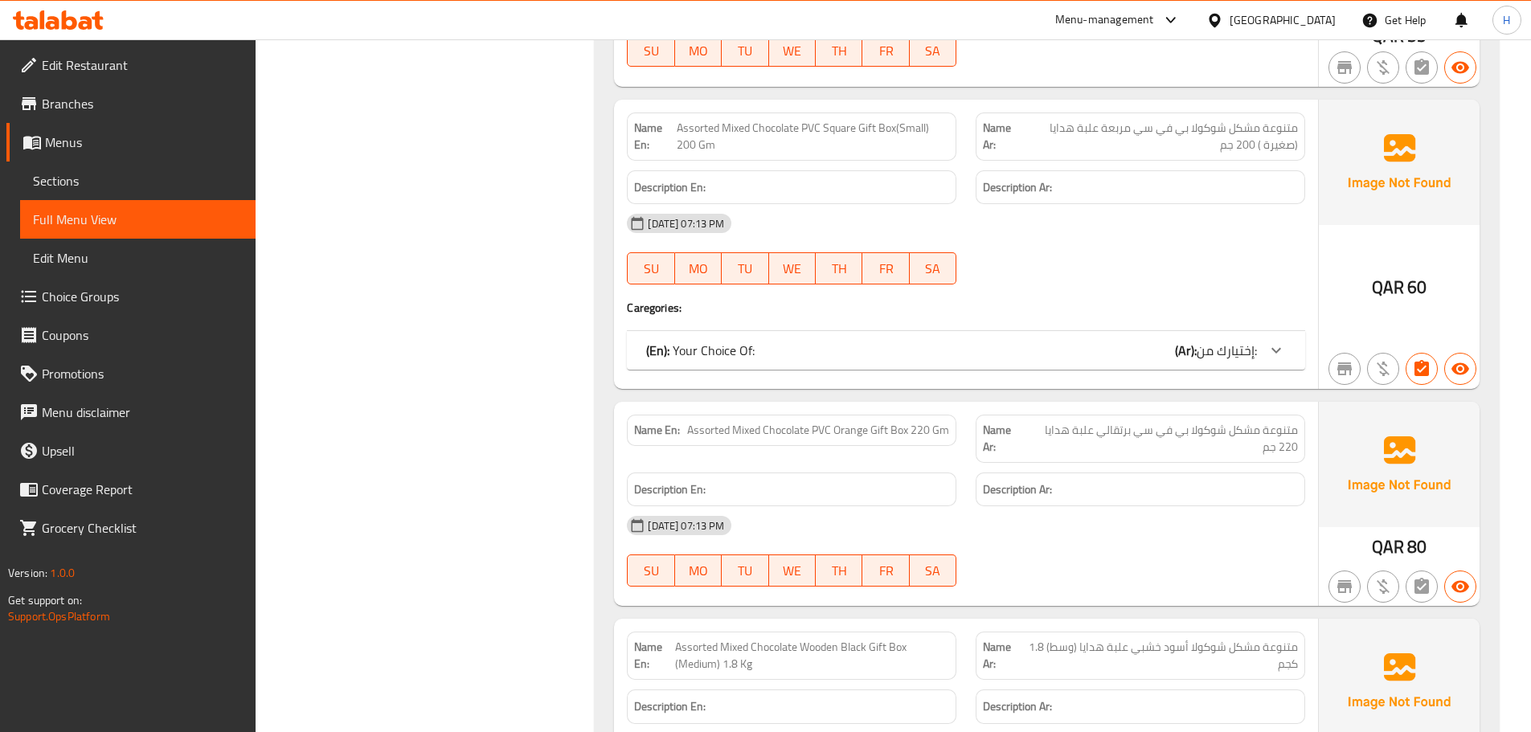
scroll to position [15074, 0]
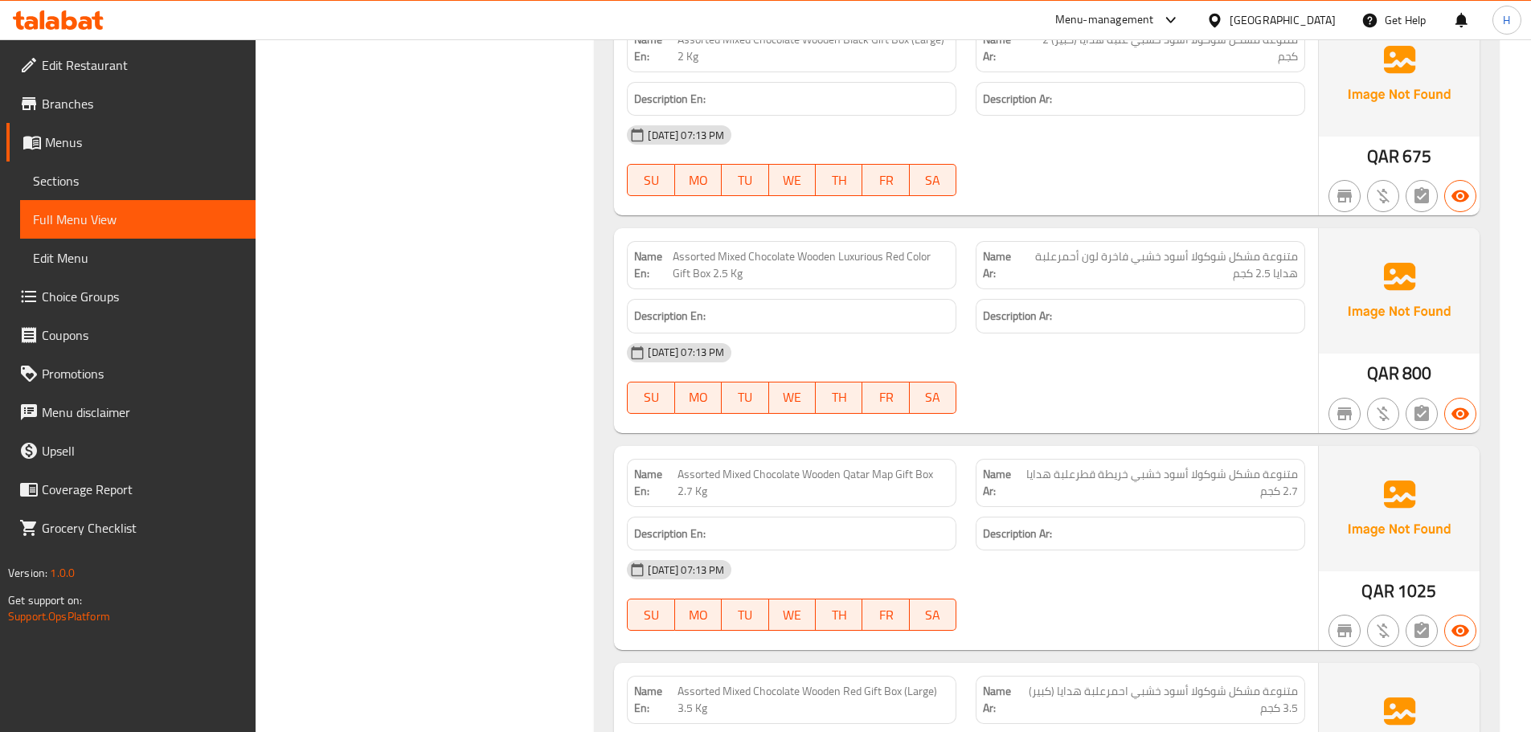
click at [1121, 140] on div "[DATE] 07:13 PM SU MO TU WE TH FR SA" at bounding box center [966, 161] width 698 height 90
